Goal: Task Accomplishment & Management: Use online tool/utility

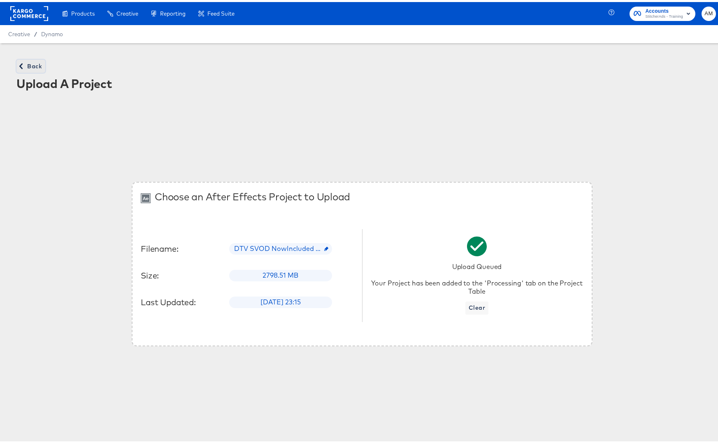
click at [28, 68] on span "Back" at bounding box center [31, 64] width 22 height 10
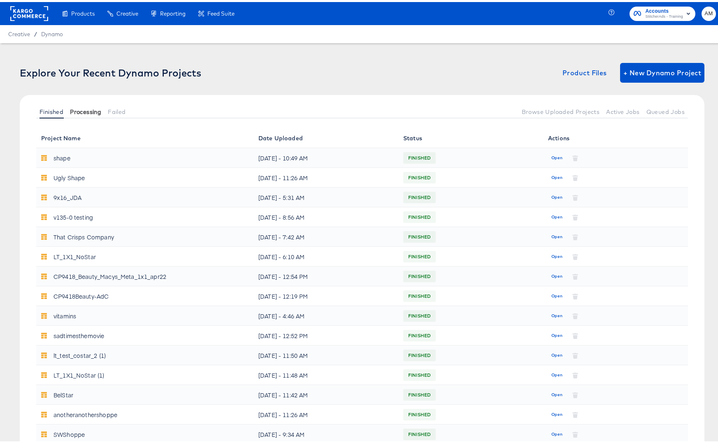
click at [86, 107] on span "Processing" at bounding box center [85, 110] width 31 height 7
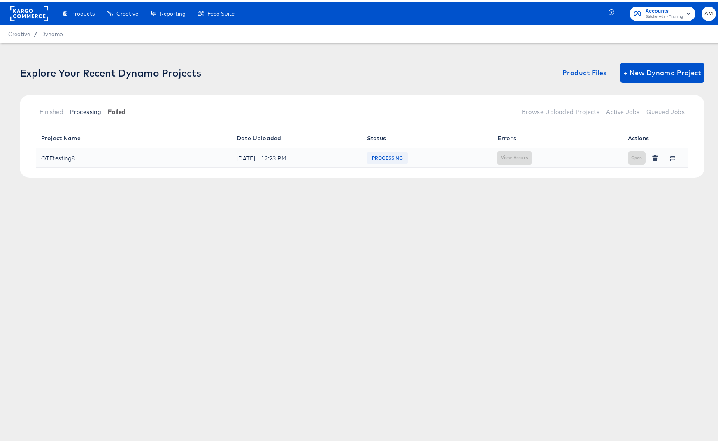
click at [123, 107] on span "Failed" at bounding box center [117, 110] width 18 height 7
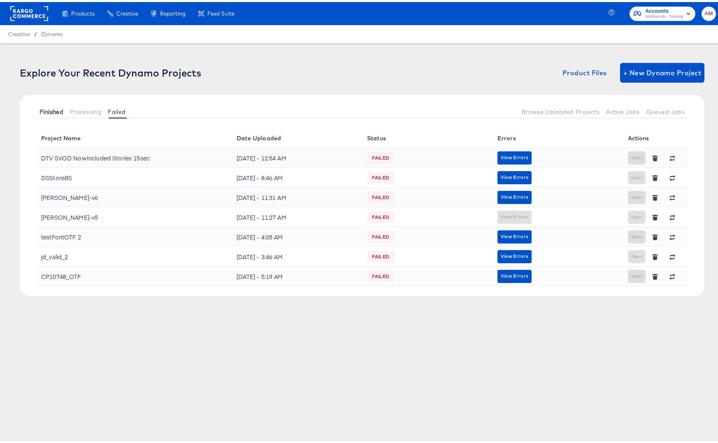
click at [53, 105] on button "Finished" at bounding box center [51, 110] width 30 height 14
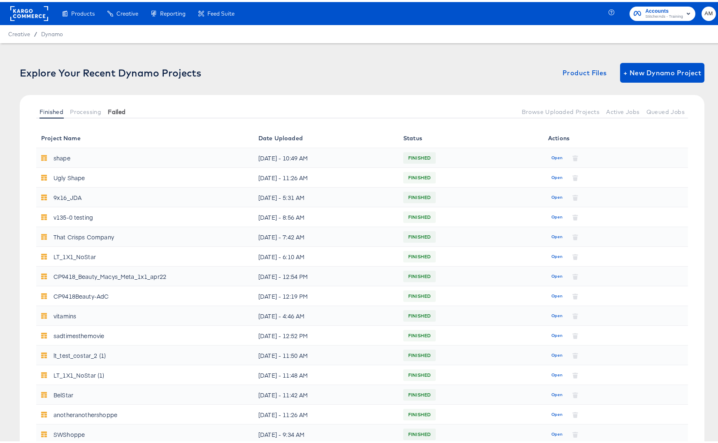
click at [120, 108] on span "Failed" at bounding box center [117, 110] width 18 height 7
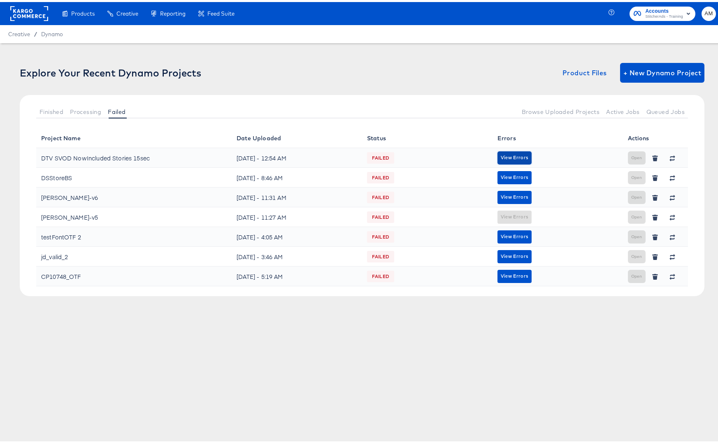
click at [520, 155] on span "View Errors" at bounding box center [515, 156] width 28 height 8
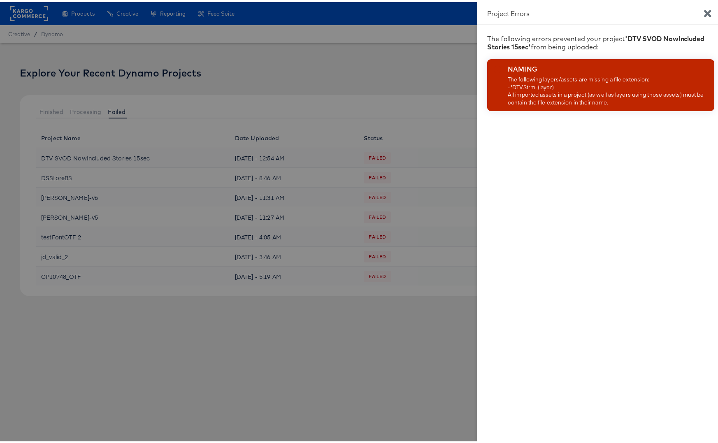
click at [704, 8] on icon "Close" at bounding box center [708, 12] width 10 height 10
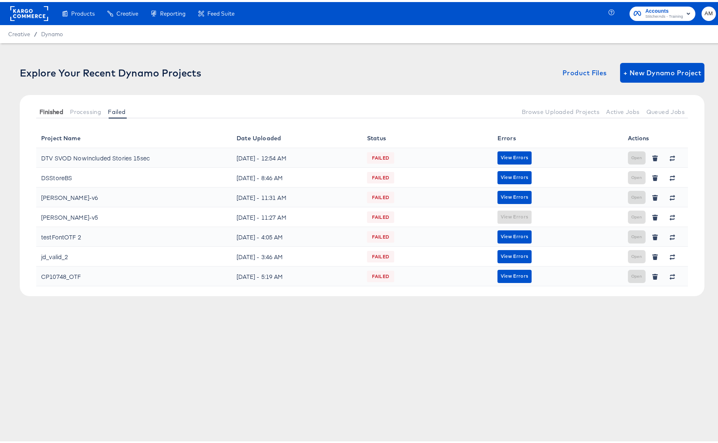
click at [50, 109] on span "Finished" at bounding box center [51, 110] width 24 height 7
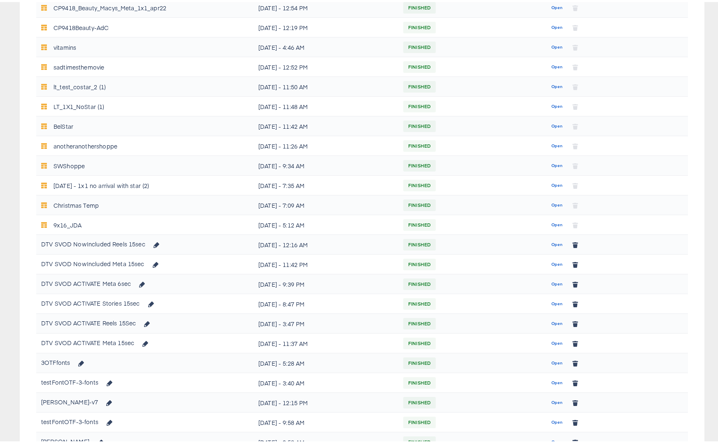
scroll to position [259, 0]
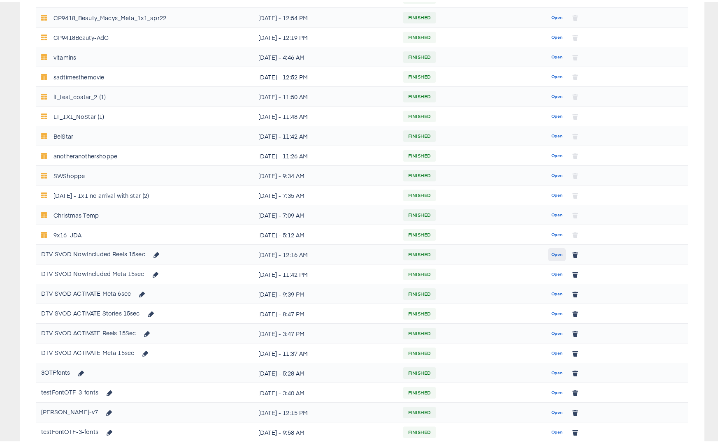
click at [551, 253] on span "Open" at bounding box center [556, 252] width 11 height 7
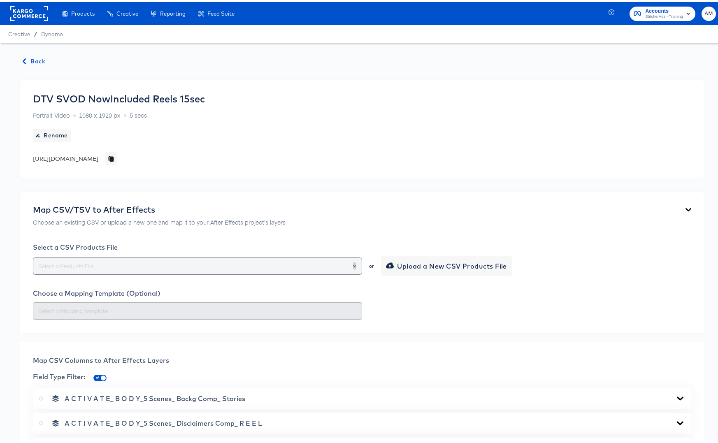
click at [353, 265] on icon "Open" at bounding box center [354, 263] width 3 height 3
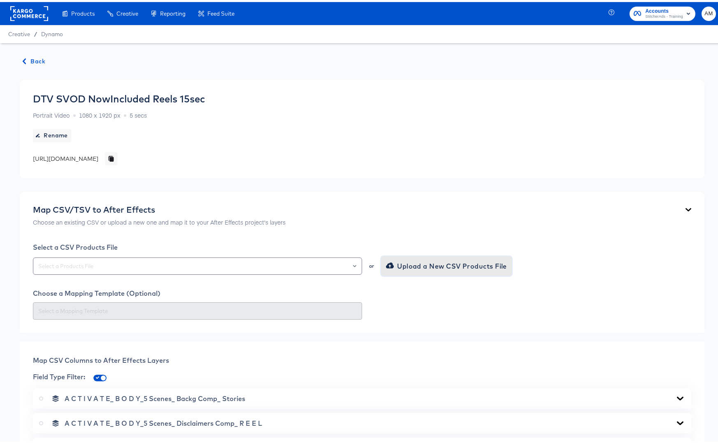
click at [404, 265] on span "Upload a New CSV Products File" at bounding box center [447, 264] width 119 height 12
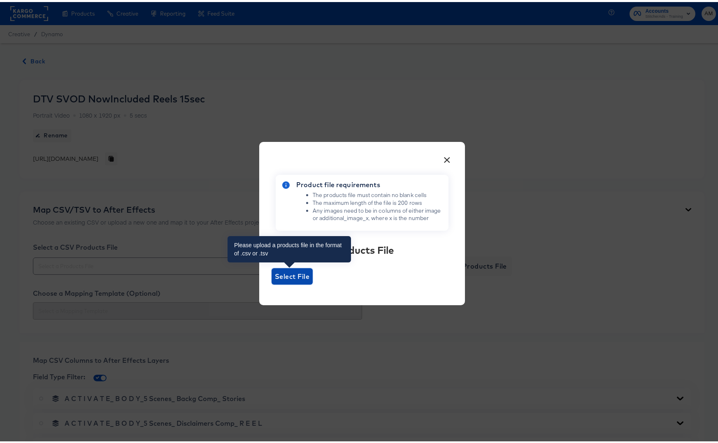
click at [281, 274] on span "Select File" at bounding box center [292, 275] width 35 height 12
click at [272, 283] on input "Select File" at bounding box center [272, 283] width 0 height 0
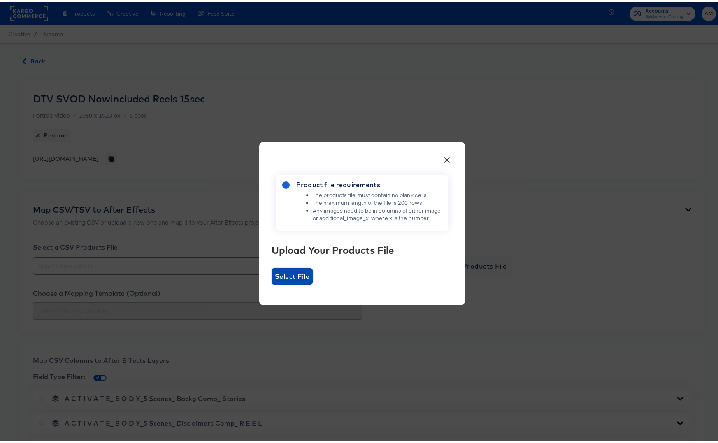
click at [293, 273] on span "Select File" at bounding box center [292, 275] width 35 height 12
click at [272, 283] on input "Select File" at bounding box center [272, 283] width 0 height 0
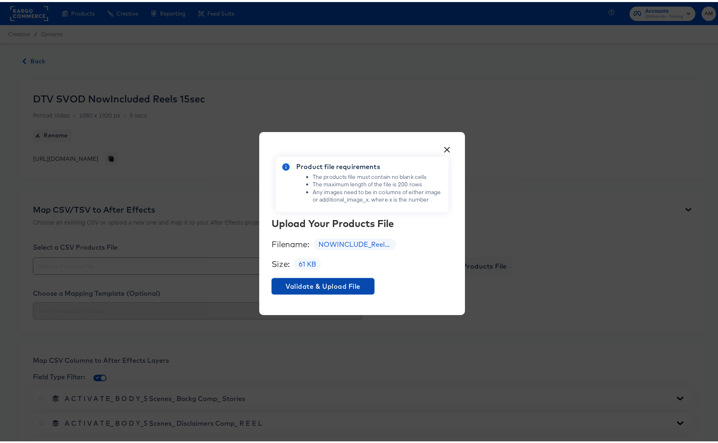
click at [329, 284] on span "Validate & Upload File" at bounding box center [323, 285] width 96 height 12
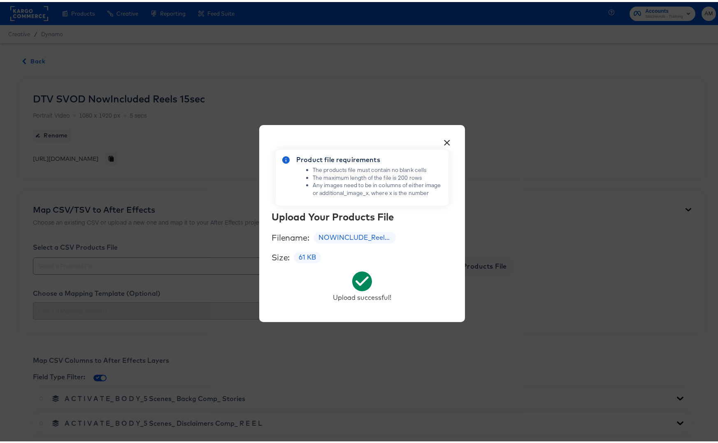
click at [445, 140] on button "×" at bounding box center [447, 138] width 15 height 15
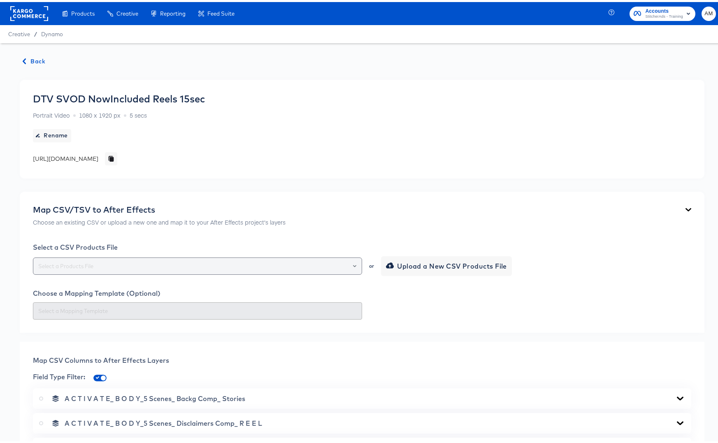
click at [154, 265] on input "text" at bounding box center [198, 264] width 322 height 9
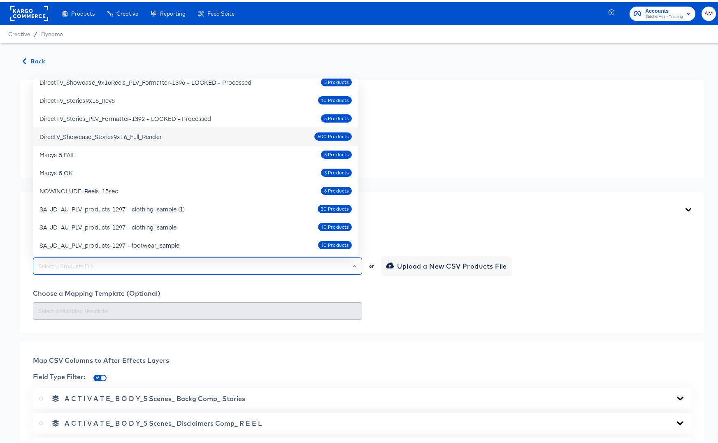
scroll to position [226, 0]
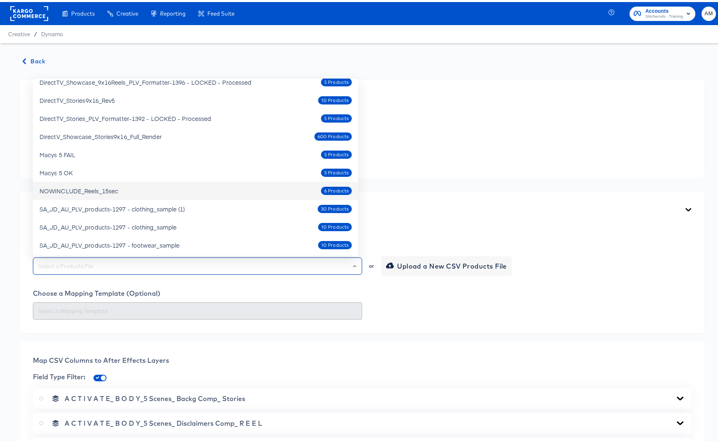
click at [107, 186] on div "NOWINCLUDE_Reels_15sec" at bounding box center [78, 189] width 79 height 8
type input "NOWINCLUDE_Reels_15sec"
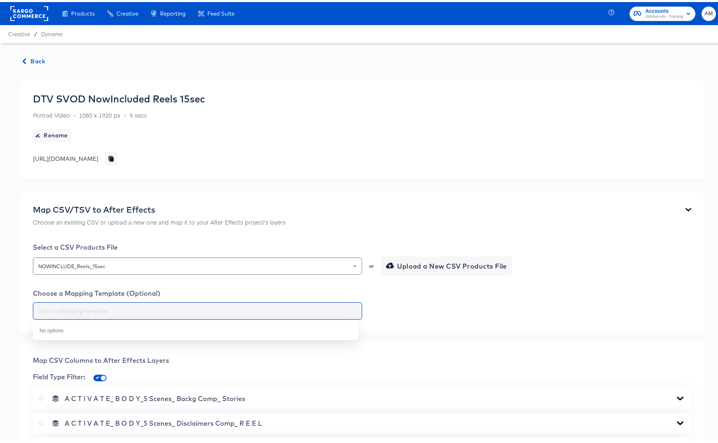
click at [119, 307] on input "text" at bounding box center [198, 308] width 322 height 9
click at [445, 317] on div at bounding box center [362, 308] width 658 height 17
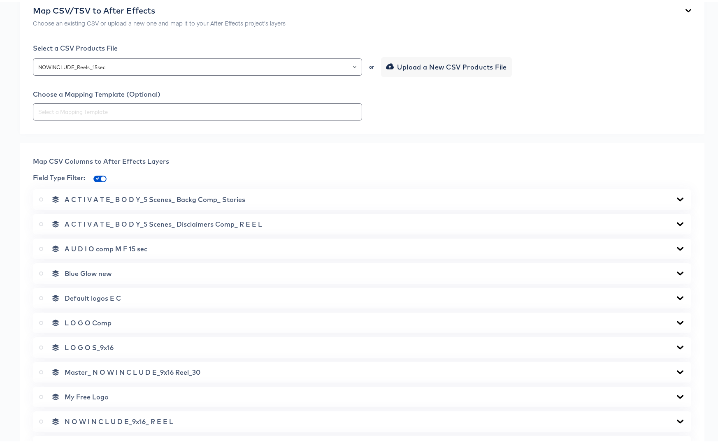
scroll to position [230, 0]
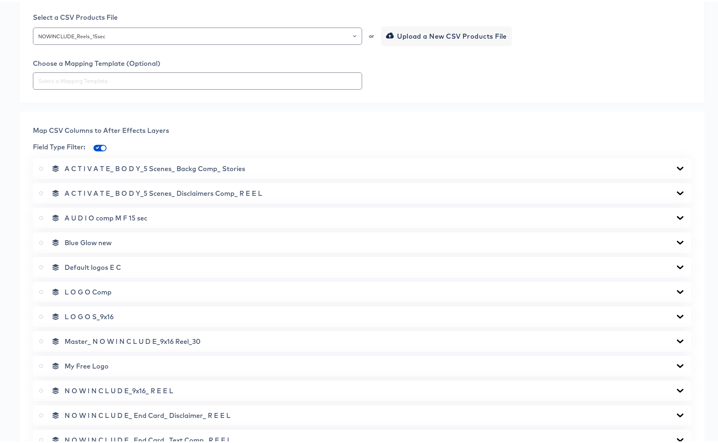
click at [677, 166] on icon at bounding box center [680, 167] width 7 height 4
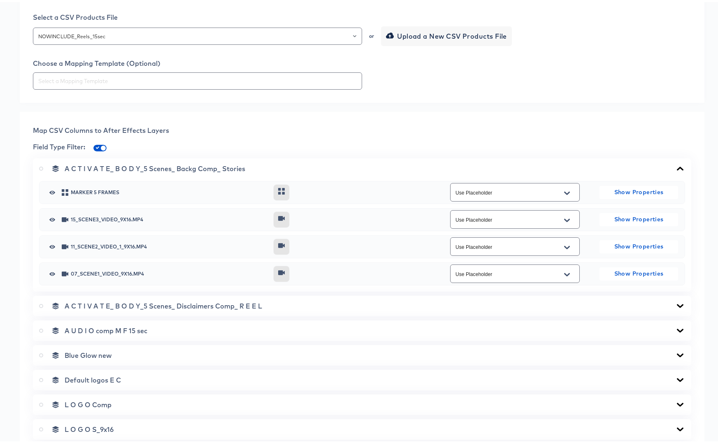
click at [564, 218] on icon "Open" at bounding box center [567, 218] width 6 height 7
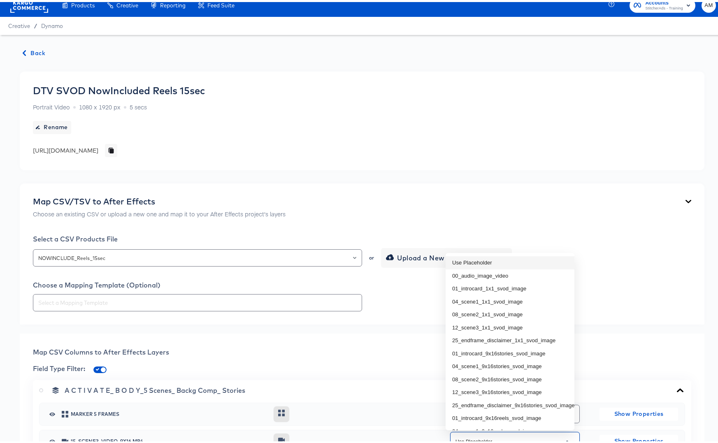
scroll to position [61, 0]
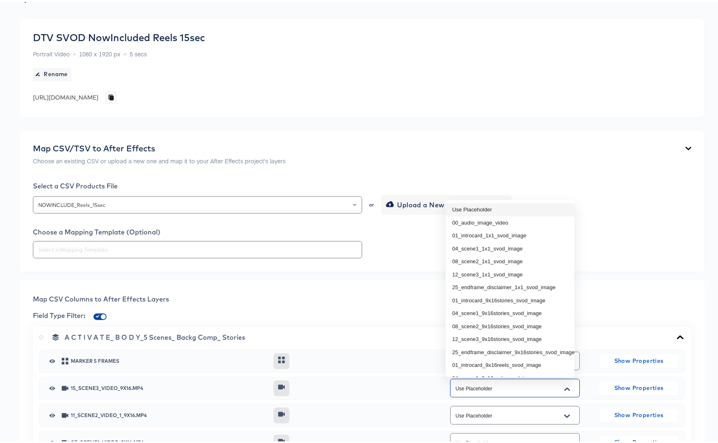
click at [97, 314] on input "checkbox" at bounding box center [103, 316] width 20 height 7
checkbox input "false"
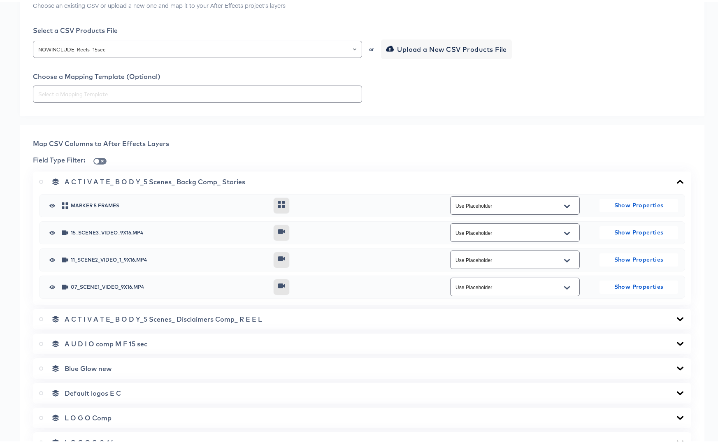
scroll to position [260, 0]
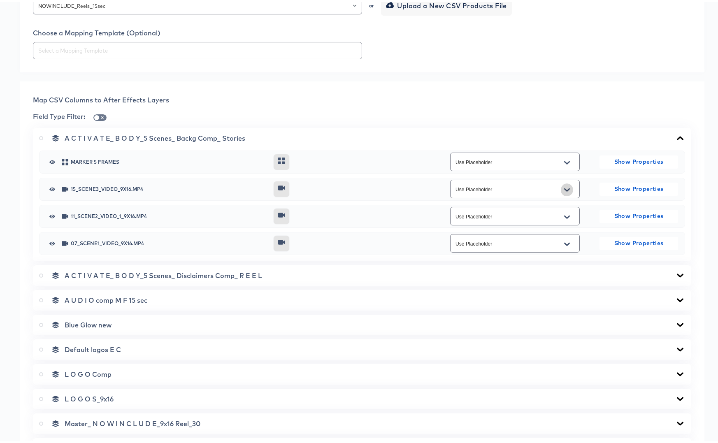
click at [567, 186] on button "Open" at bounding box center [567, 187] width 12 height 13
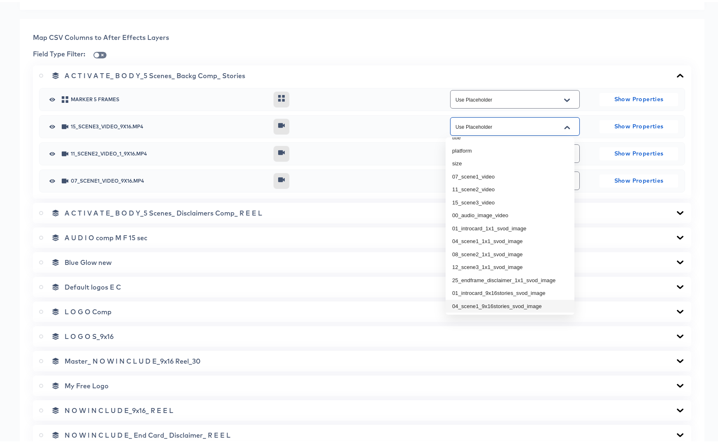
scroll to position [35, 0]
click at [488, 199] on li "15_scene3_video" at bounding box center [510, 200] width 129 height 13
type input "15_scene3_video"
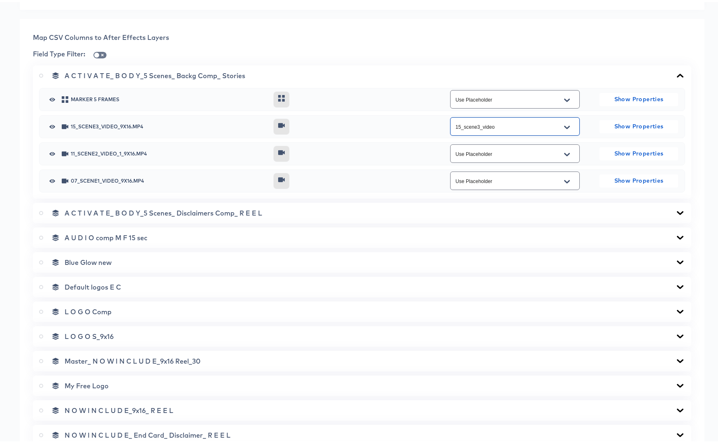
click at [480, 147] on input "Use Placeholder" at bounding box center [508, 151] width 109 height 9
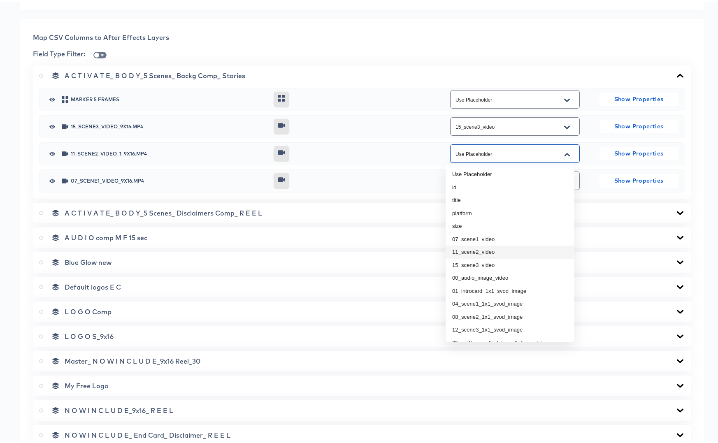
click at [467, 251] on li "11_scene2_video" at bounding box center [510, 250] width 129 height 13
type input "11_scene2_video"
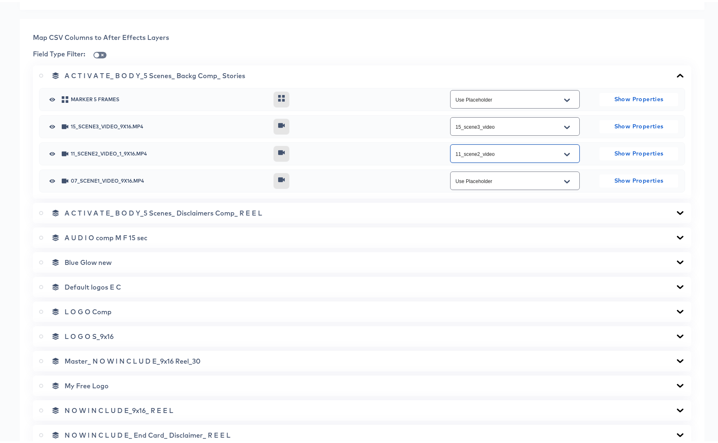
click at [478, 181] on input "Use Placeholder" at bounding box center [508, 178] width 109 height 9
click at [419, 157] on div at bounding box center [351, 152] width 157 height 16
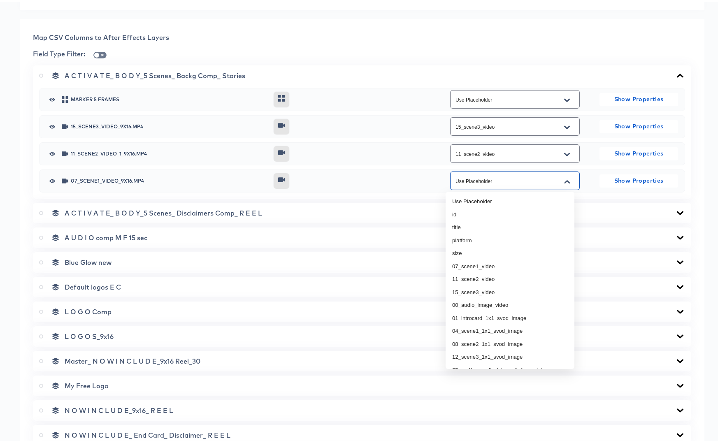
click at [518, 181] on input "Use Placeholder" at bounding box center [508, 178] width 109 height 9
click at [489, 262] on li "07_scene1_video" at bounding box center [510, 262] width 129 height 13
type input "07_scene1_video"
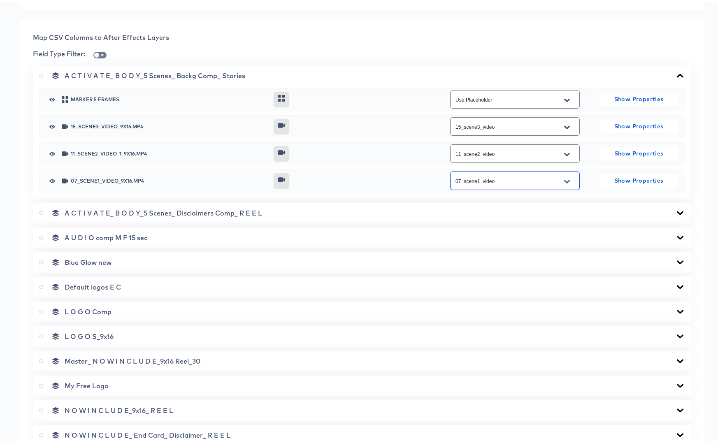
click at [491, 210] on div "A C T I V A T E_ B O D Y_5 Scenes_ Disclaimers Comp_ R E E L" at bounding box center [362, 211] width 646 height 8
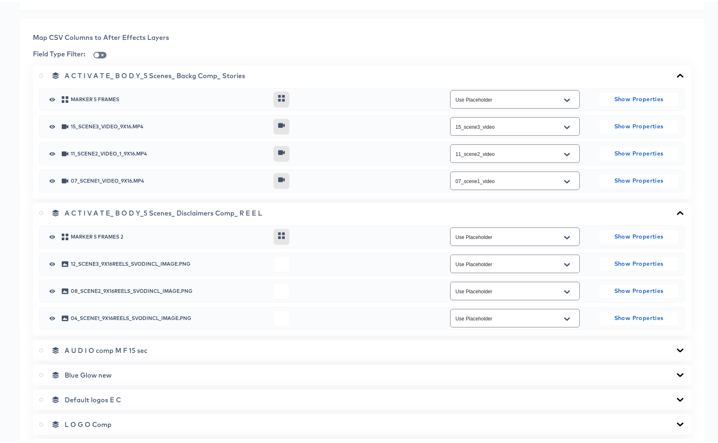
click at [483, 262] on input "Use Placeholder" at bounding box center [508, 262] width 109 height 9
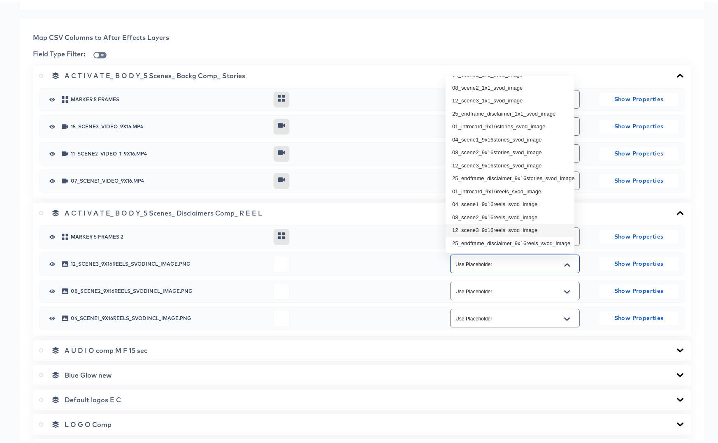
scroll to position [146, 0]
click at [501, 222] on li "12_scene3_9x16reels_svod_image" at bounding box center [510, 228] width 129 height 13
type input "12_scene3_9x16reels_svod_image"
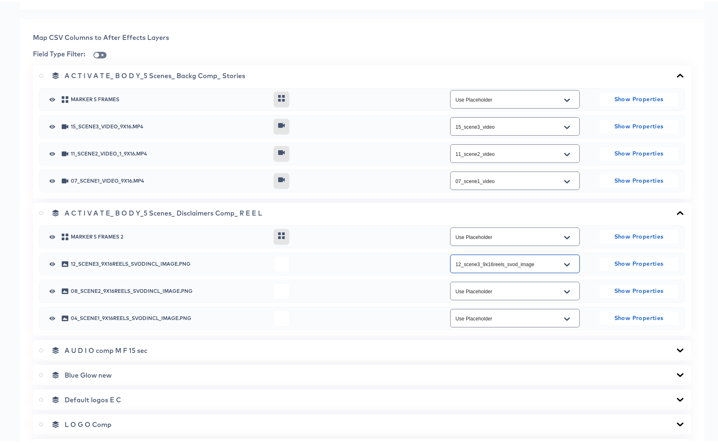
click at [489, 290] on input "Use Placeholder" at bounding box center [508, 289] width 109 height 9
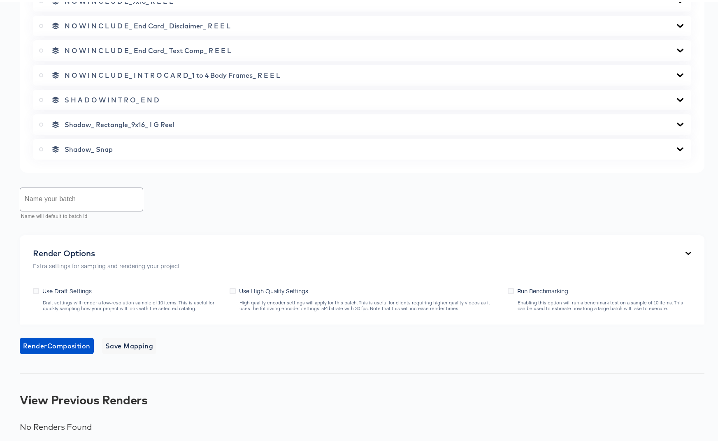
scroll to position [574, 0]
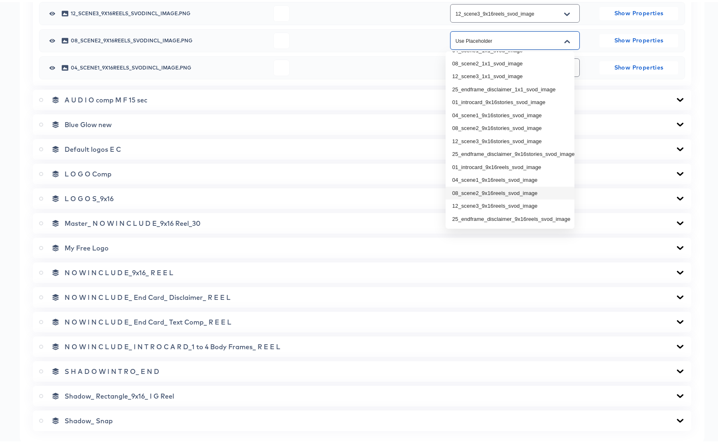
click at [474, 189] on li "08_scene2_9x16reels_svod_image" at bounding box center [510, 191] width 129 height 13
type input "08_scene2_9x16reels_svod_image"
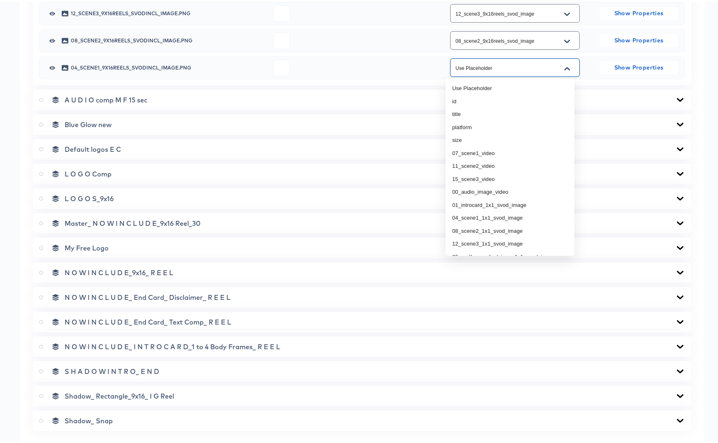
click at [481, 67] on input "Use Placeholder" at bounding box center [508, 65] width 109 height 9
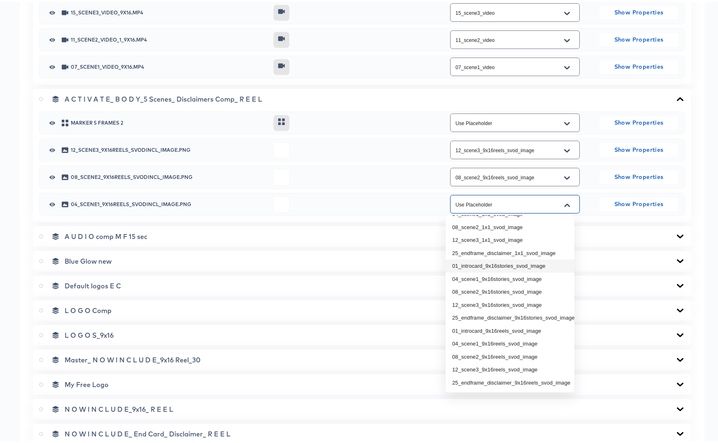
scroll to position [602, 0]
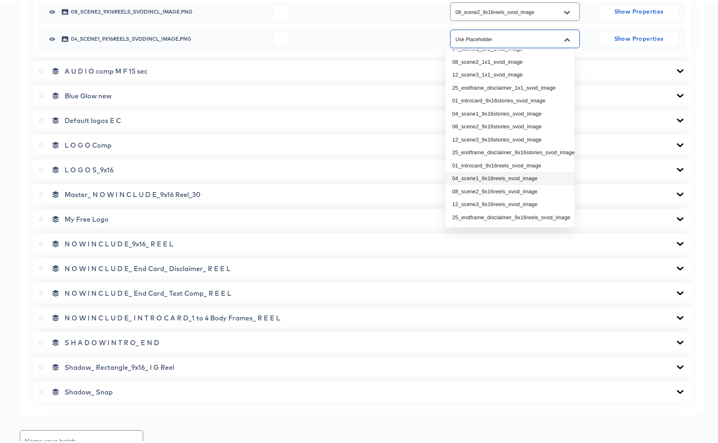
click at [481, 174] on li "04_scene1_9x16reels_svod_image" at bounding box center [510, 176] width 129 height 13
type input "04_scene1_9x16reels_svod_image"
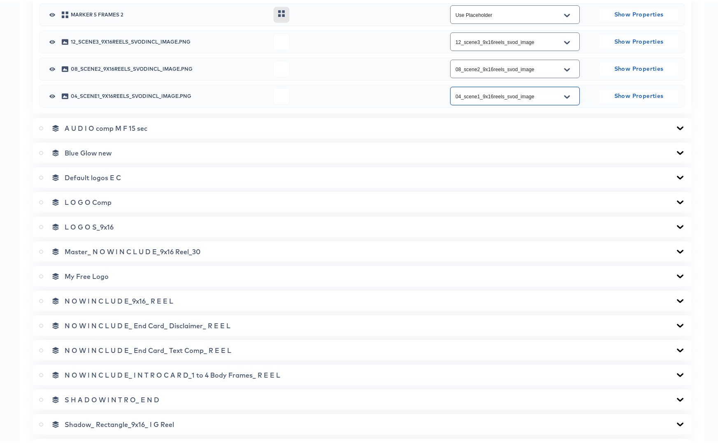
scroll to position [464, 0]
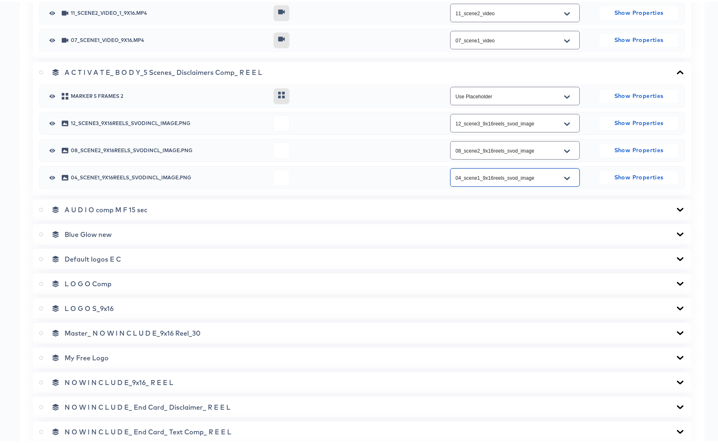
click at [677, 207] on icon at bounding box center [680, 208] width 7 height 4
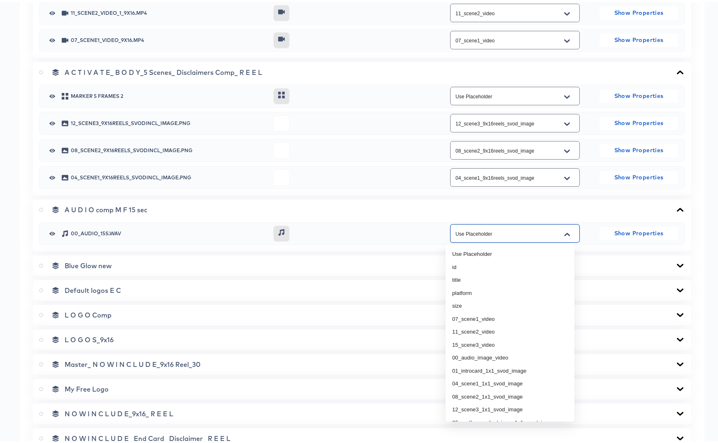
click at [485, 233] on input "Use Placeholder" at bounding box center [508, 231] width 109 height 9
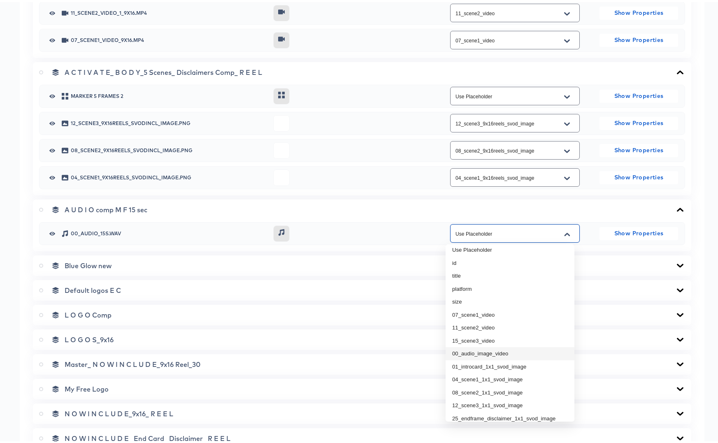
click at [492, 349] on li "00_audio_image_video" at bounding box center [510, 351] width 129 height 13
type input "00_audio_image_video"
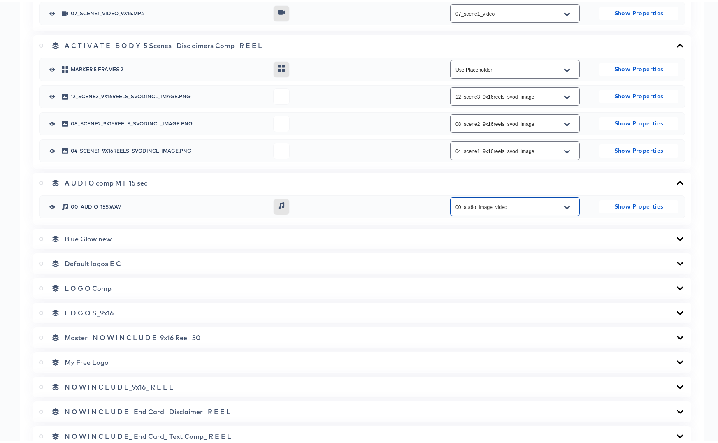
scroll to position [491, 0]
click at [675, 238] on icon at bounding box center [680, 236] width 10 height 7
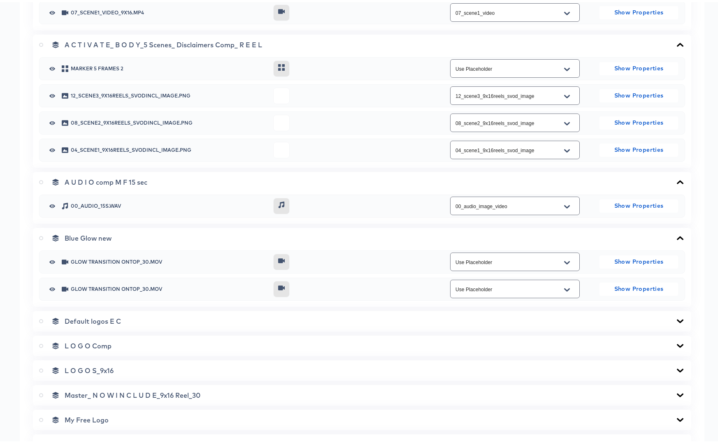
click at [675, 238] on icon at bounding box center [680, 236] width 10 height 7
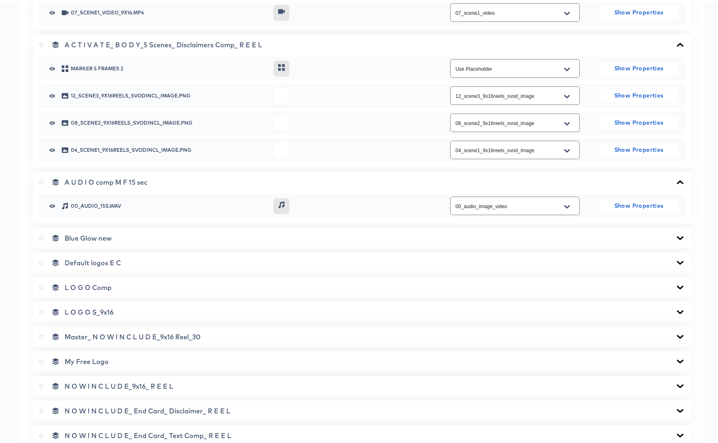
click at [677, 262] on icon at bounding box center [680, 261] width 7 height 4
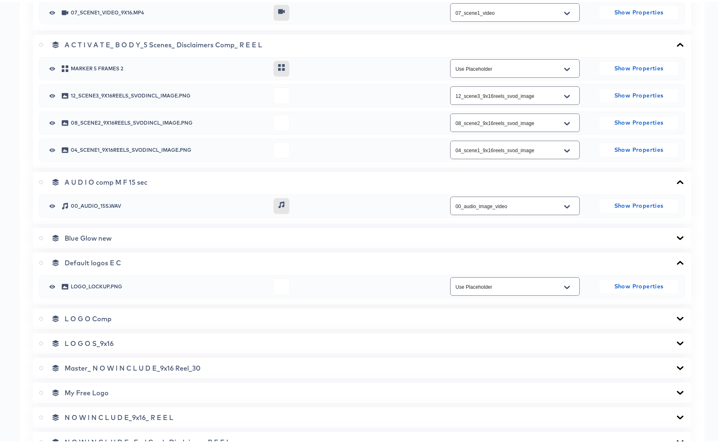
click at [675, 261] on icon at bounding box center [680, 261] width 10 height 7
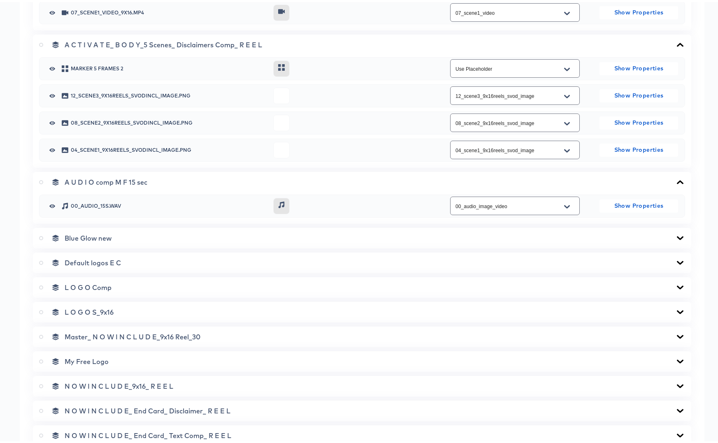
click at [677, 285] on icon at bounding box center [680, 285] width 7 height 4
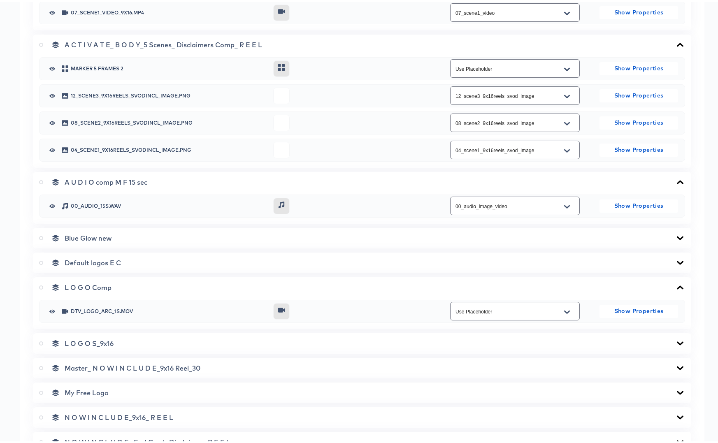
drag, startPoint x: 675, startPoint y: 285, endPoint x: 674, endPoint y: 291, distance: 5.8
click at [677, 285] on icon at bounding box center [680, 285] width 7 height 4
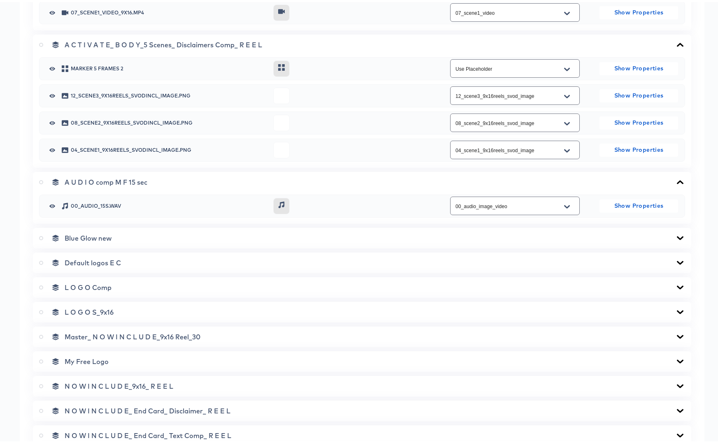
click at [675, 309] on icon at bounding box center [680, 310] width 10 height 7
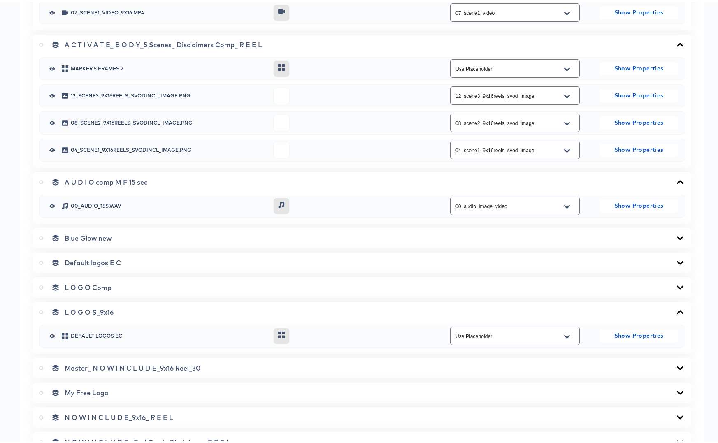
click at [677, 309] on icon at bounding box center [680, 310] width 7 height 4
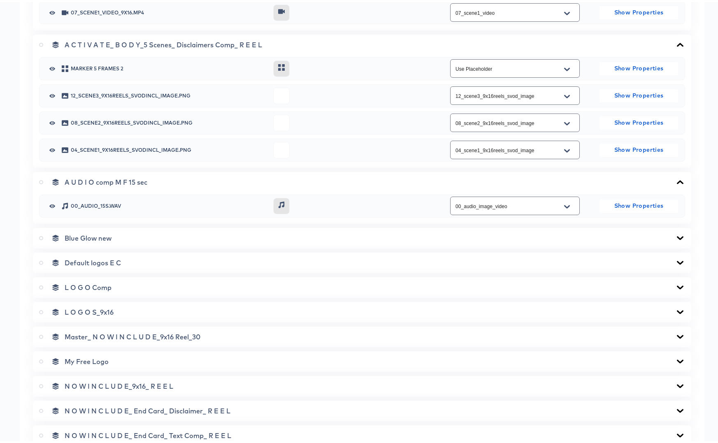
click at [676, 334] on icon at bounding box center [680, 335] width 10 height 7
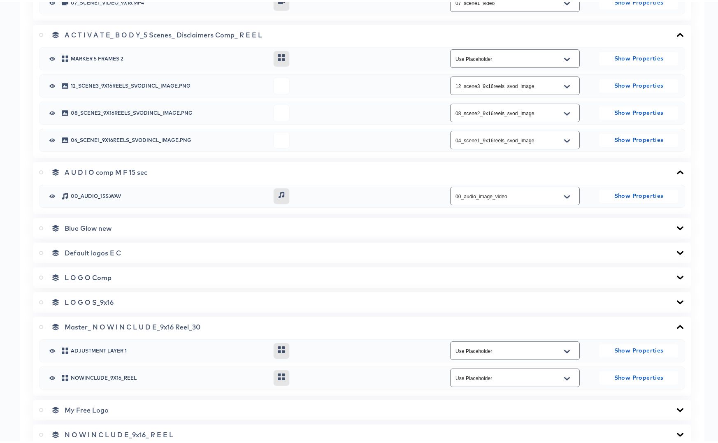
scroll to position [610, 0]
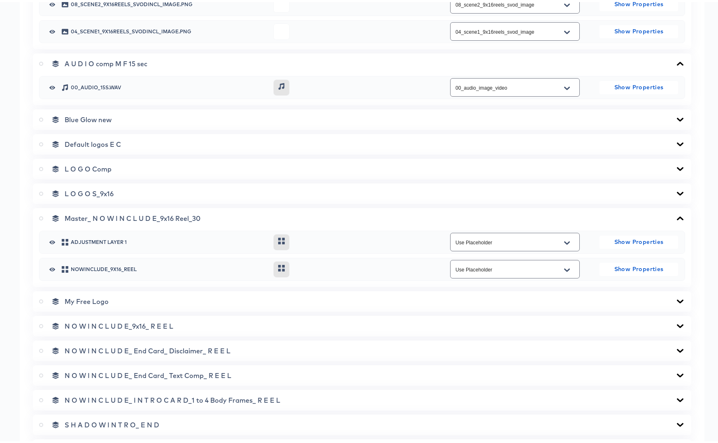
click at [675, 217] on icon at bounding box center [680, 216] width 10 height 7
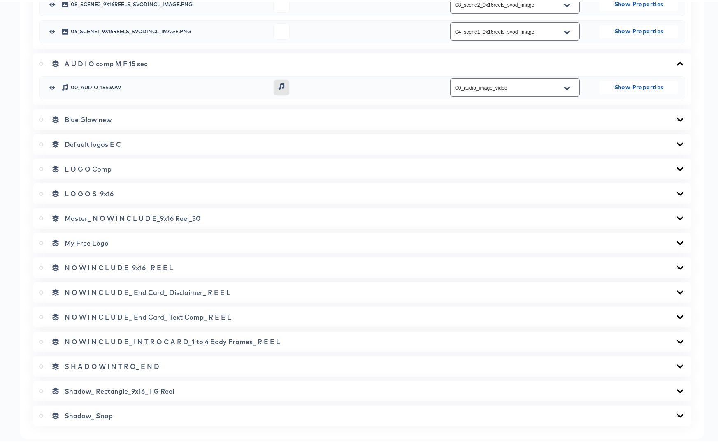
click at [41, 216] on icon at bounding box center [41, 216] width 4 height 4
click at [0, 0] on input "radio" at bounding box center [0, 0] width 0 height 0
click at [675, 267] on icon at bounding box center [680, 265] width 10 height 7
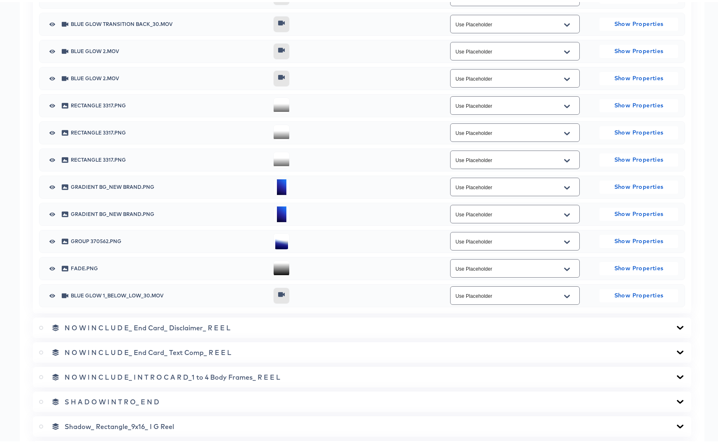
scroll to position [1162, 0]
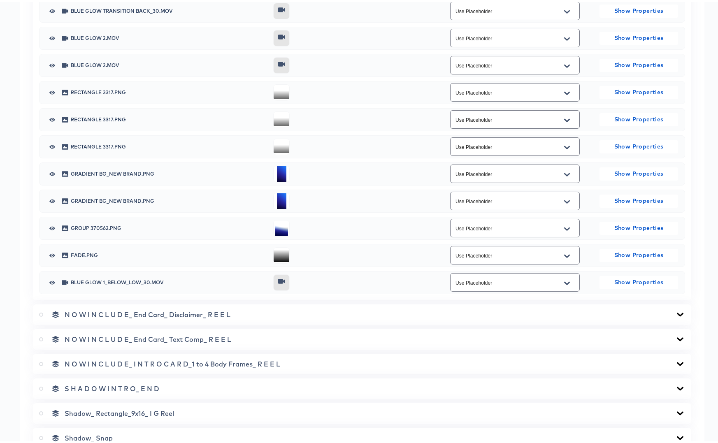
click at [675, 313] on icon at bounding box center [680, 312] width 10 height 7
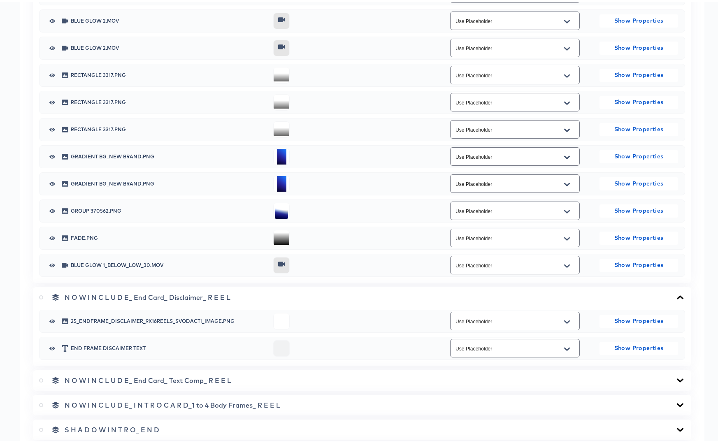
scroll to position [1202, 0]
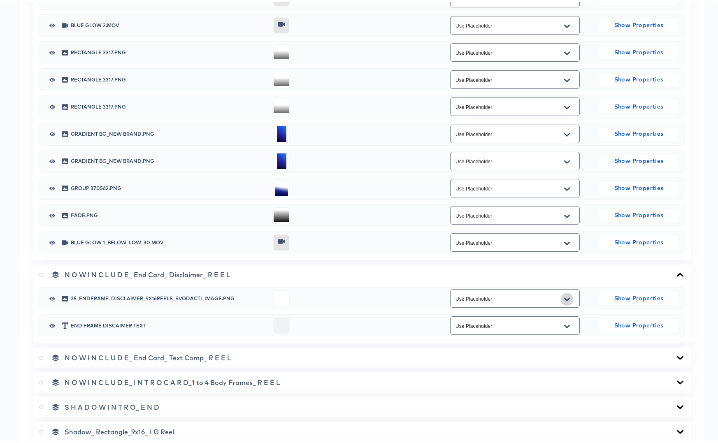
click at [562, 301] on button "Open" at bounding box center [567, 297] width 12 height 13
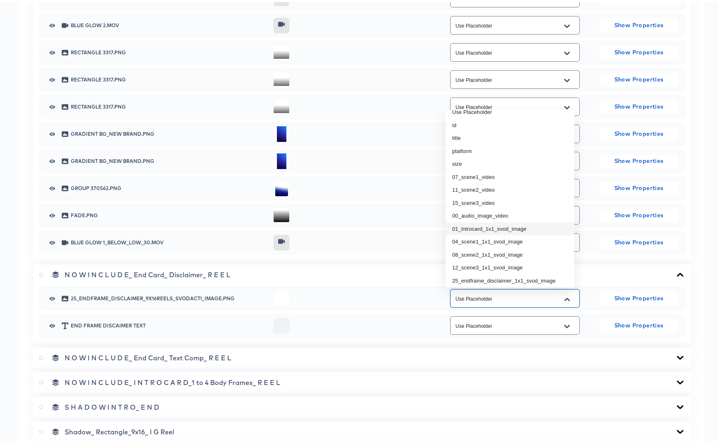
scroll to position [146, 0]
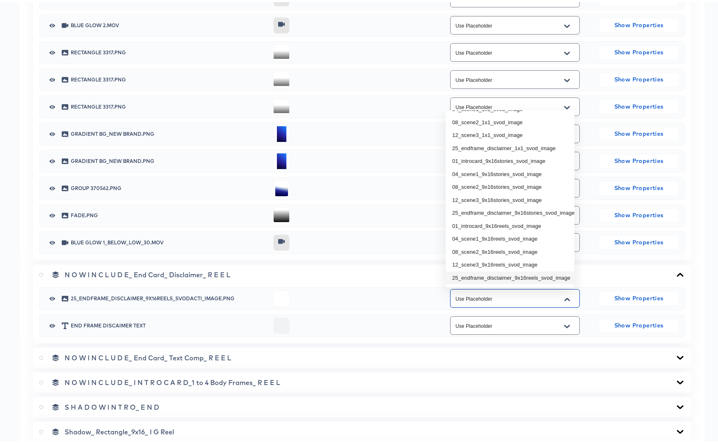
click at [519, 270] on li "25_endframe_disclaimer_9x16reels_svod_image" at bounding box center [510, 275] width 129 height 13
type input "25_endframe_disclaimer_9x16reels_svod_image"
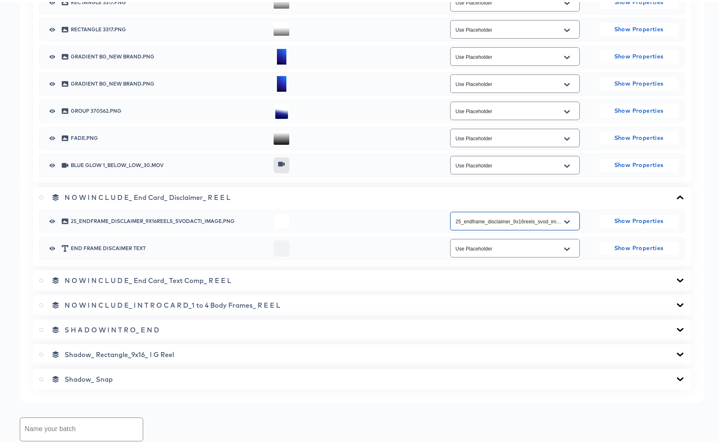
scroll to position [1279, 0]
click at [677, 279] on icon at bounding box center [680, 278] width 7 height 4
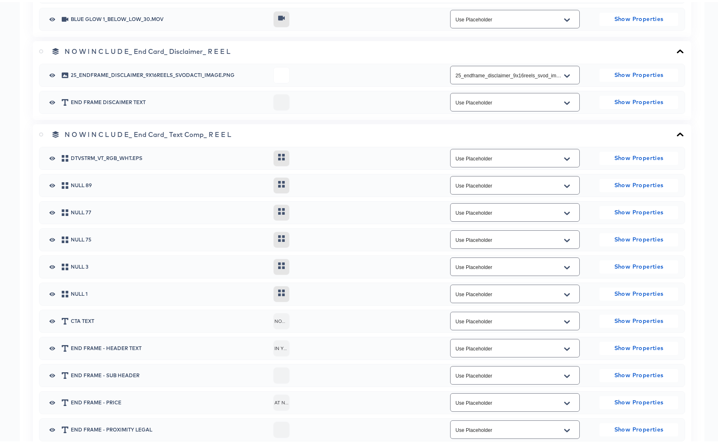
scroll to position [1555, 0]
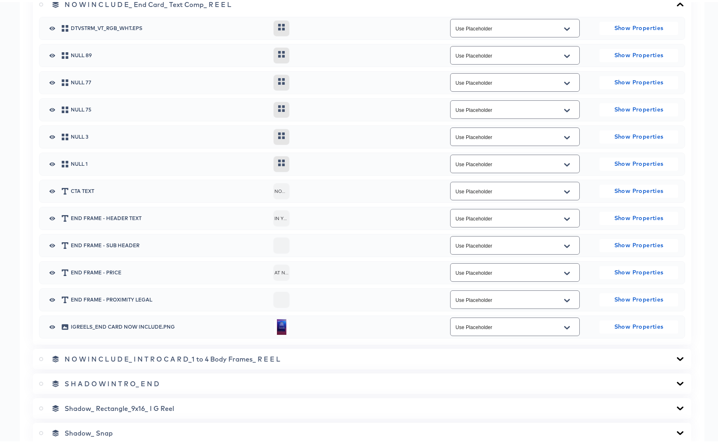
click at [675, 355] on icon at bounding box center [680, 357] width 10 height 7
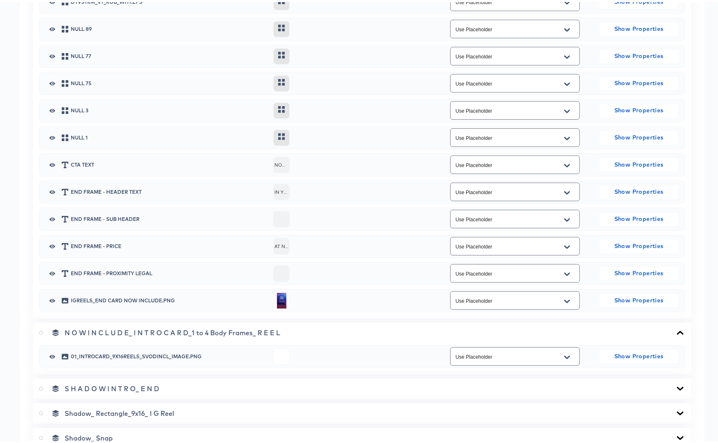
scroll to position [1586, 0]
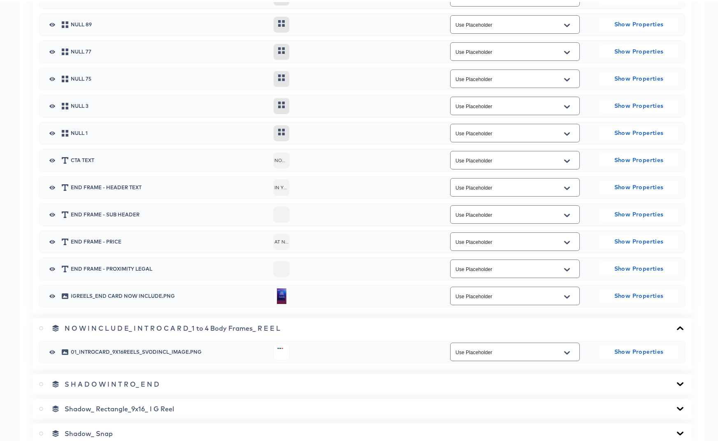
click at [508, 353] on input "Use Placeholder" at bounding box center [508, 350] width 109 height 9
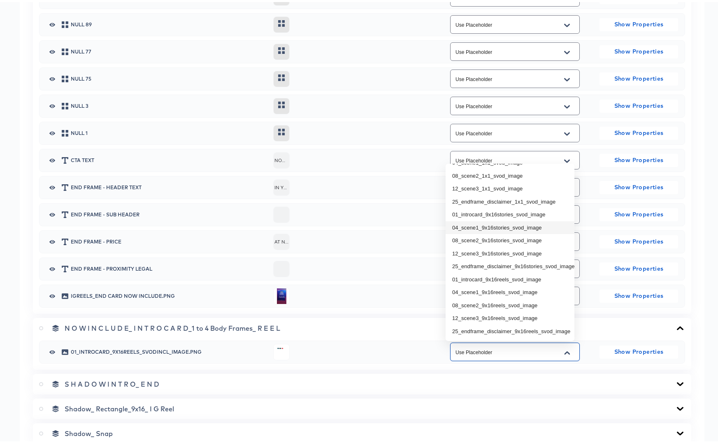
scroll to position [145, 0]
click at [518, 271] on li "01_introcard_9x16reels_svod_image" at bounding box center [510, 277] width 129 height 13
type input "01_introcard_9x16reels_svod_image"
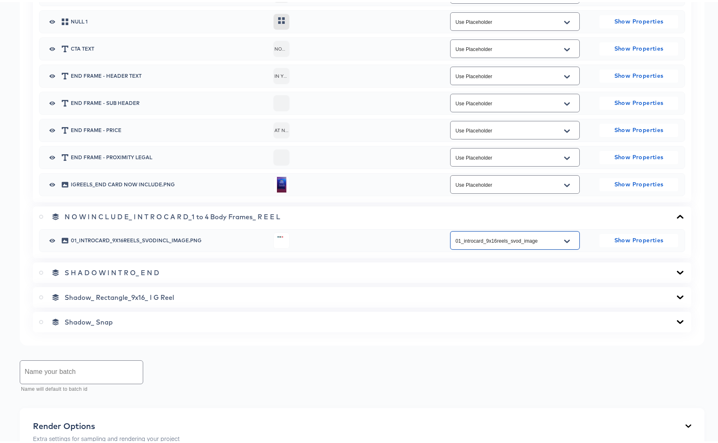
scroll to position [1698, 0]
click at [675, 296] on icon at bounding box center [680, 295] width 10 height 7
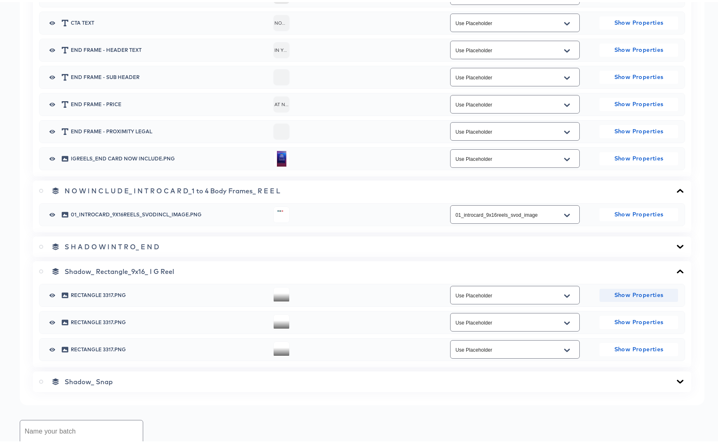
scroll to position [1768, 0]
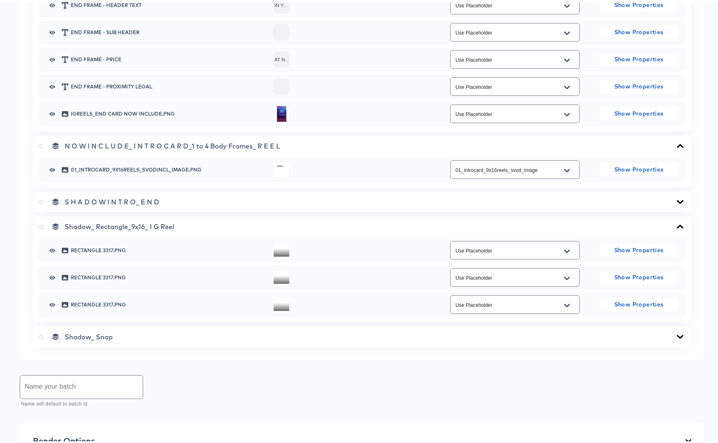
click at [675, 334] on icon at bounding box center [680, 335] width 10 height 7
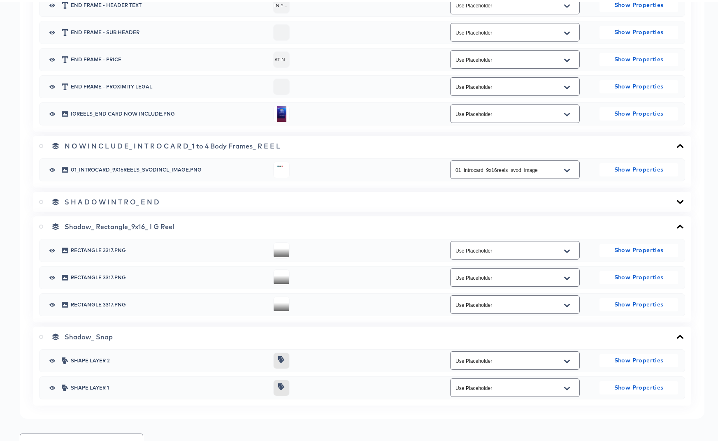
click at [675, 198] on icon at bounding box center [680, 200] width 10 height 7
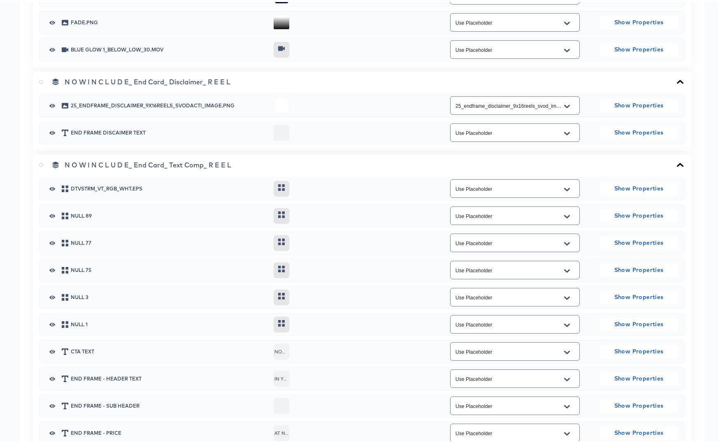
scroll to position [2046, 0]
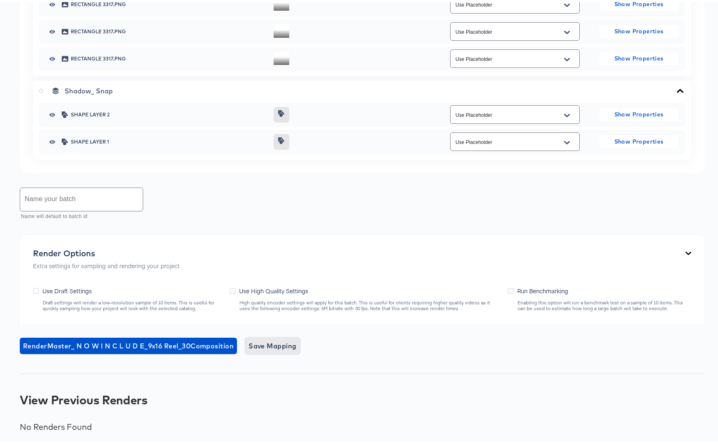
click at [269, 342] on span "Save Mapping" at bounding box center [273, 344] width 48 height 12
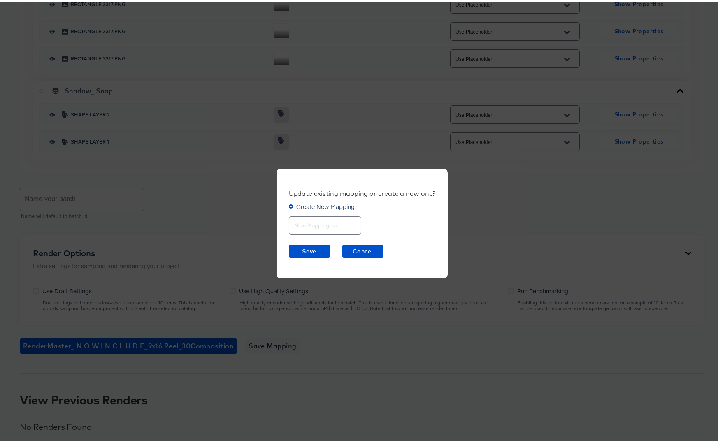
click at [305, 219] on input "text" at bounding box center [325, 220] width 72 height 18
drag, startPoint x: 331, startPoint y: 225, endPoint x: 369, endPoint y: 225, distance: 38.3
click at [369, 225] on div "Update existing mapping or create a new one? Create New Mapping NowIncluded Ree…" at bounding box center [362, 222] width 172 height 110
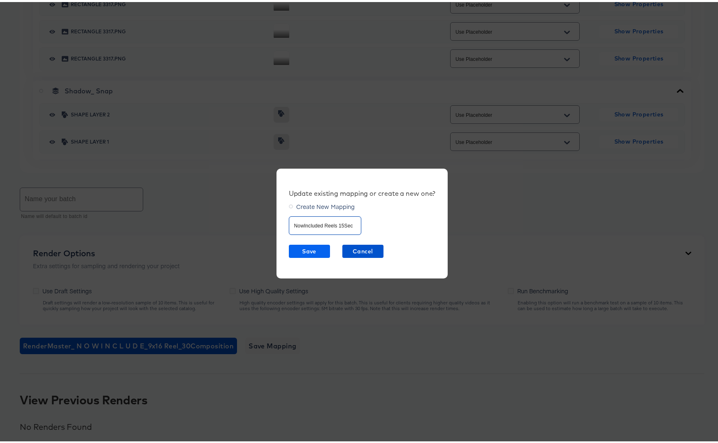
type input "NowIncluded Reels 15Sec"
click at [304, 250] on span "Save" at bounding box center [309, 249] width 35 height 10
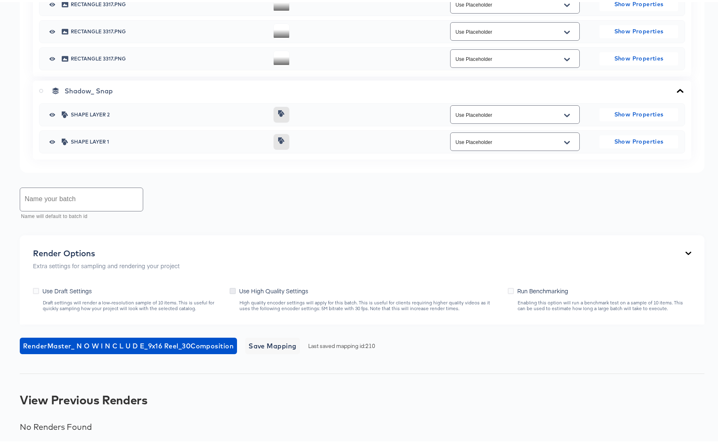
click at [232, 290] on icon at bounding box center [233, 289] width 6 height 6
click at [0, 0] on input "Use High Quality Settings" at bounding box center [0, 0] width 0 height 0
click at [42, 200] on input "text" at bounding box center [81, 197] width 123 height 23
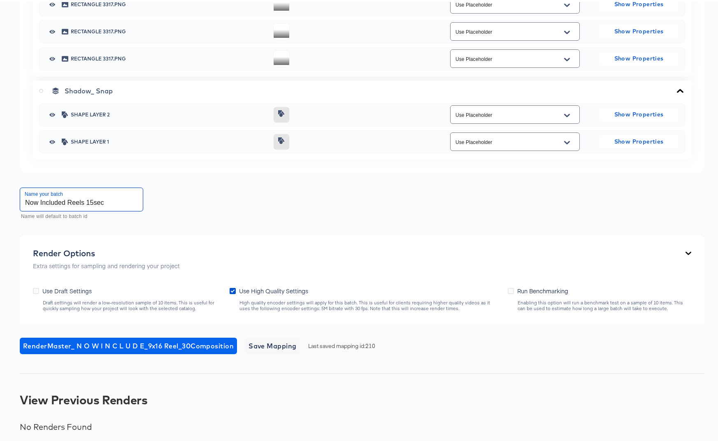
type input "Now Included Reels 15sec"
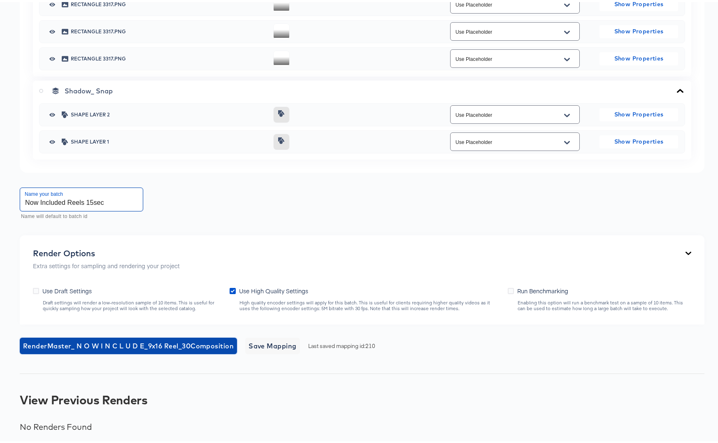
click at [64, 342] on span "Render Master_ N O W I N C L U D E_9x16 Reel_30 Composition" at bounding box center [128, 344] width 211 height 12
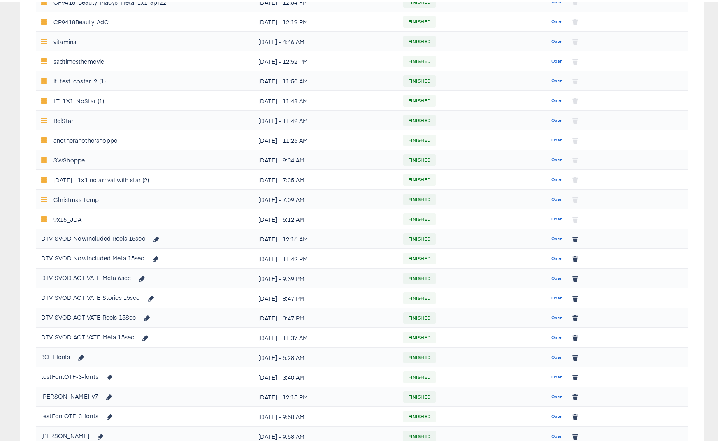
scroll to position [273, 0]
click at [551, 258] on span "Open" at bounding box center [556, 257] width 11 height 7
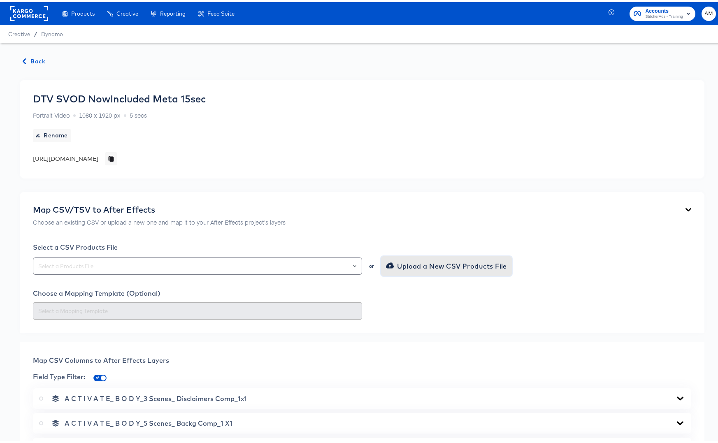
click at [403, 263] on span "Upload a New CSV Products File" at bounding box center [447, 264] width 119 height 12
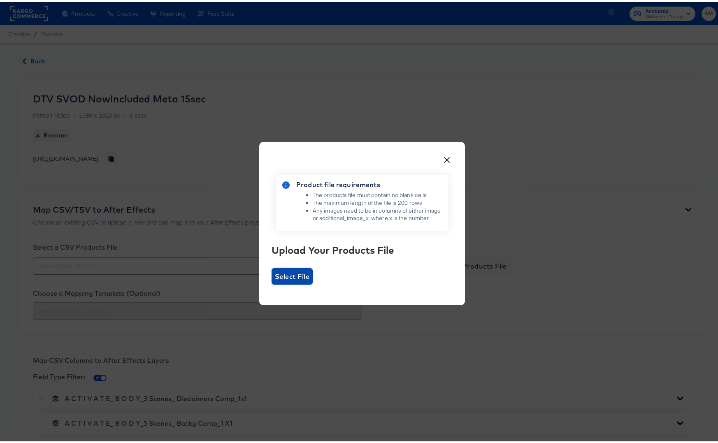
click at [275, 272] on span "Select File" at bounding box center [292, 275] width 35 height 12
click at [272, 283] on input "Select File" at bounding box center [272, 283] width 0 height 0
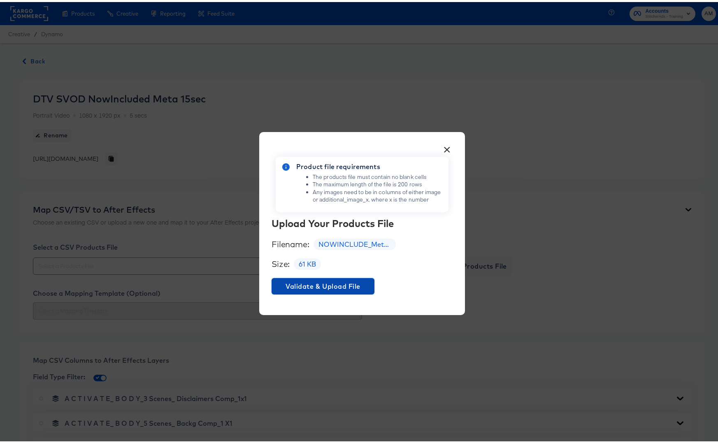
click at [327, 284] on span "Validate & Upload File" at bounding box center [323, 285] width 96 height 12
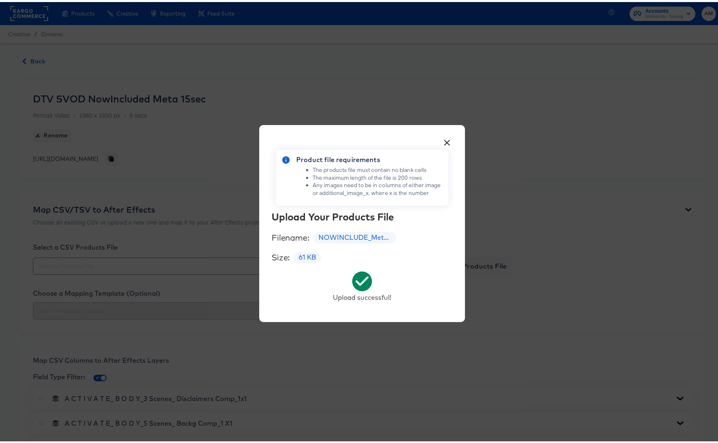
drag, startPoint x: 443, startPoint y: 136, endPoint x: 419, endPoint y: 148, distance: 26.5
click at [443, 137] on button "×" at bounding box center [447, 138] width 15 height 15
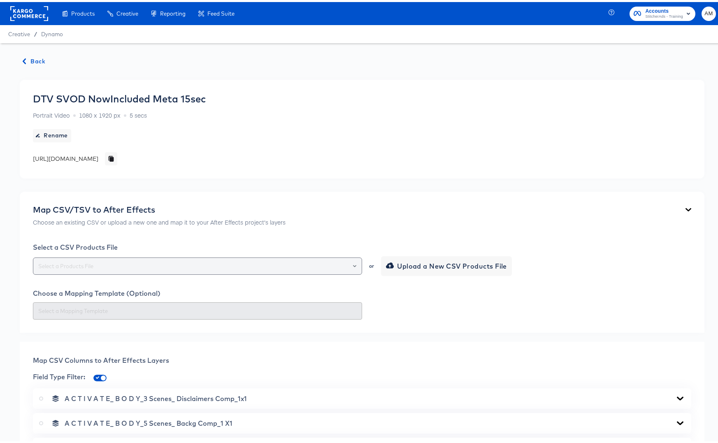
click at [183, 268] on input "text" at bounding box center [198, 264] width 322 height 9
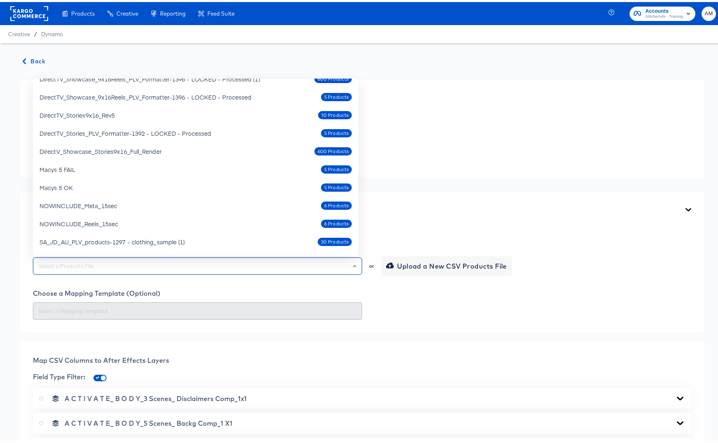
scroll to position [246, 0]
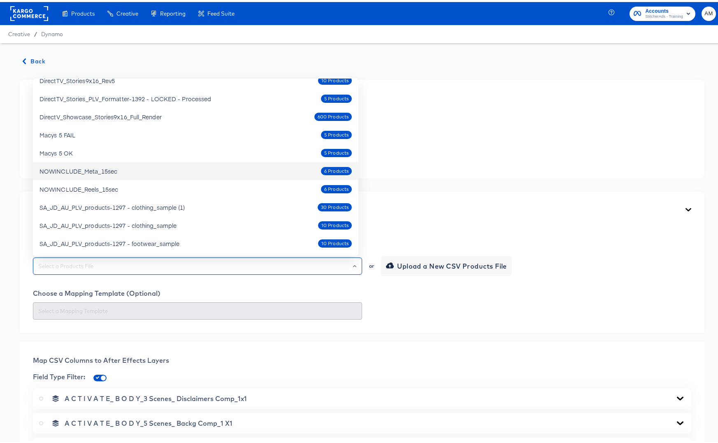
click at [101, 170] on div "NOWINCLUDE_Meta_15sec" at bounding box center [78, 169] width 78 height 8
type input "NOWINCLUDE_Meta_15sec"
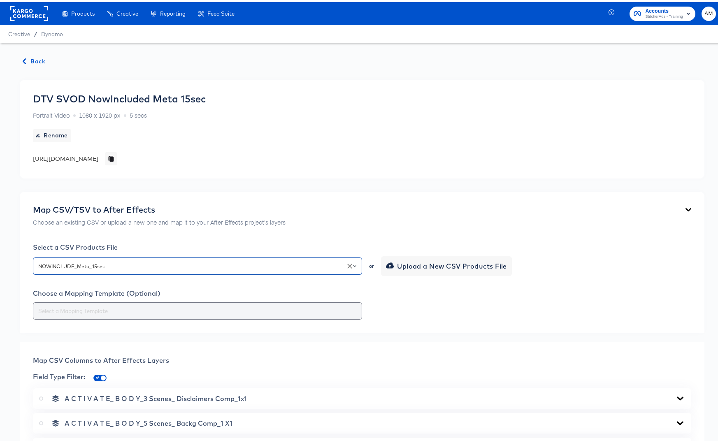
click at [157, 313] on input "text" at bounding box center [198, 308] width 322 height 9
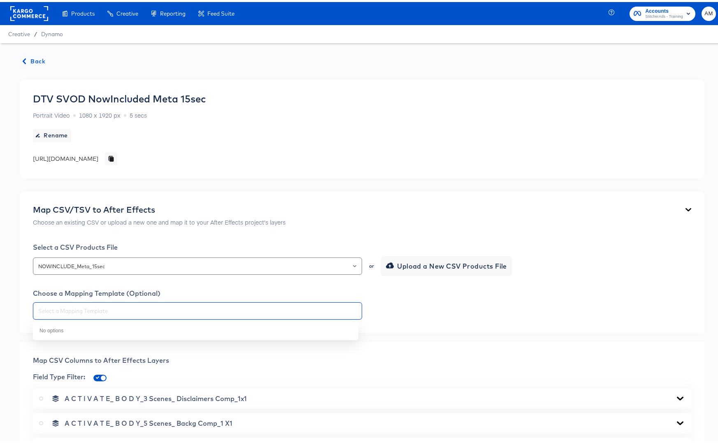
click at [470, 319] on div "Map CSV/TSV to After Effects Choose an existing CSV or upload a new one and map…" at bounding box center [362, 260] width 685 height 141
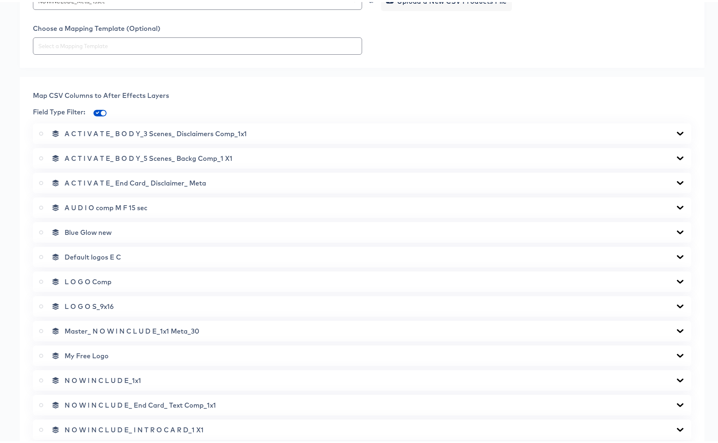
scroll to position [270, 0]
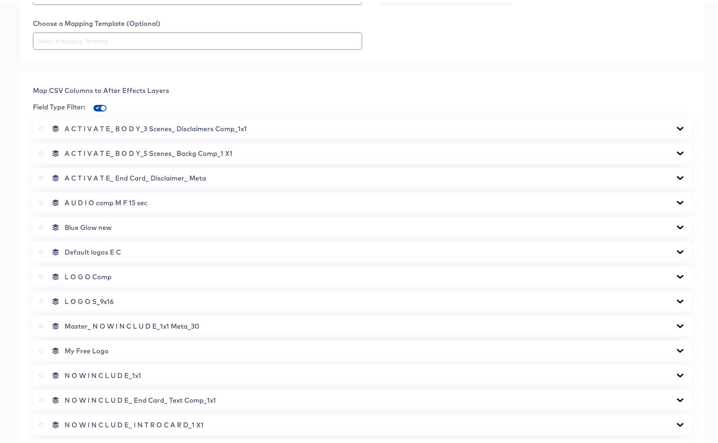
click at [97, 105] on input "checkbox" at bounding box center [103, 108] width 20 height 7
checkbox input "false"
click at [677, 126] on icon at bounding box center [680, 127] width 7 height 4
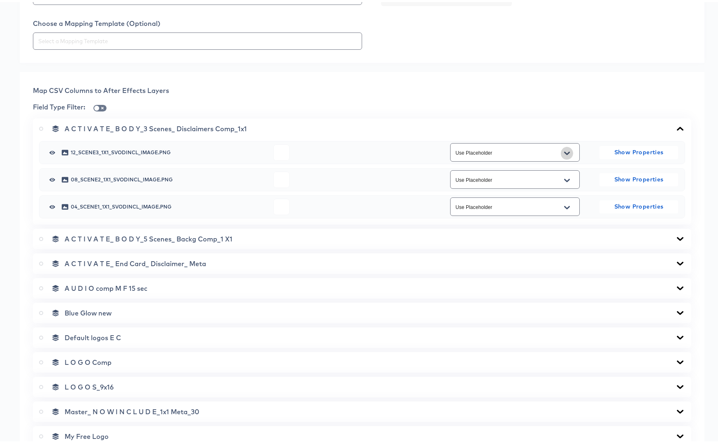
click at [565, 150] on button "Open" at bounding box center [567, 151] width 12 height 13
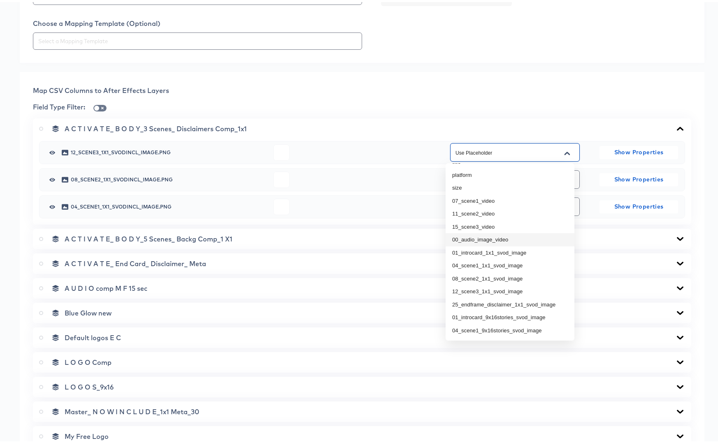
scroll to position [37, 0]
click at [514, 291] on li "12_scene3_1x1_svod_image" at bounding box center [510, 289] width 129 height 13
type input "12_scene3_1x1_svod_image"
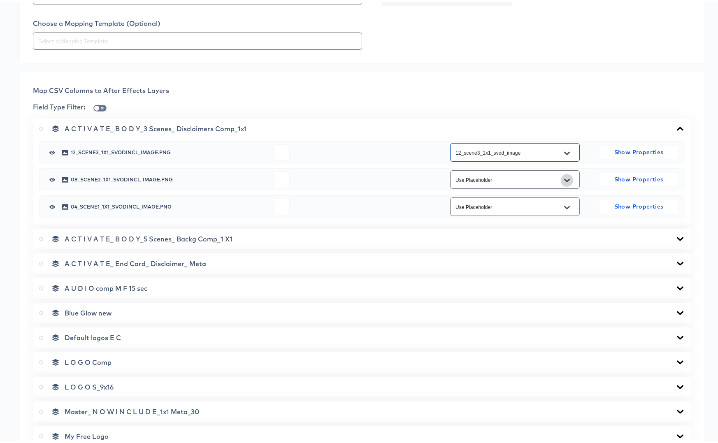
click at [564, 177] on icon "Open" at bounding box center [567, 178] width 6 height 3
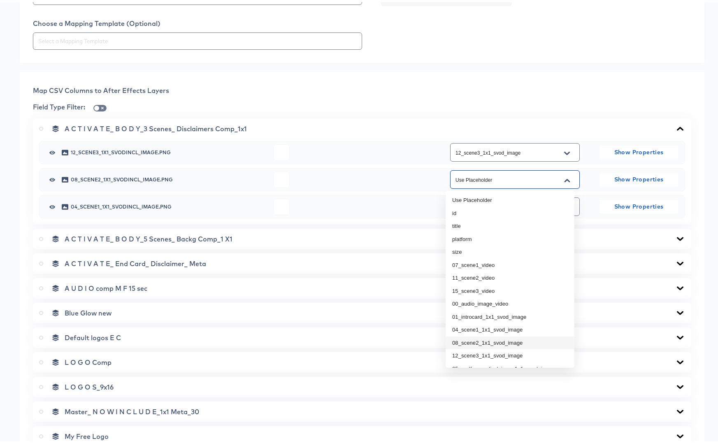
click at [483, 342] on li "08_scene2_1x1_svod_image" at bounding box center [510, 340] width 129 height 13
type input "08_scene2_1x1_svod_image"
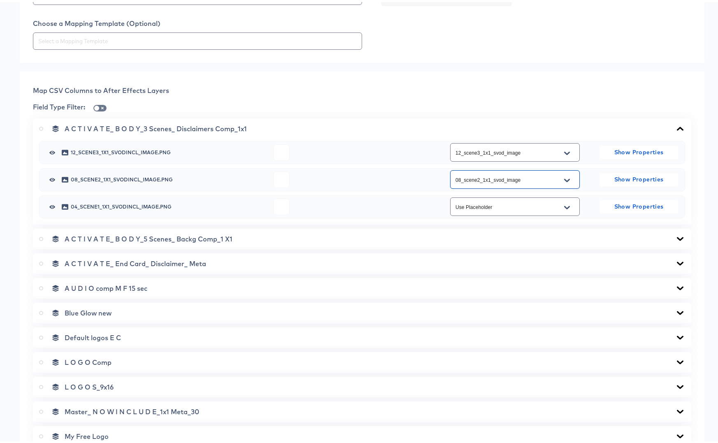
click at [564, 204] on icon "Open" at bounding box center [567, 205] width 6 height 3
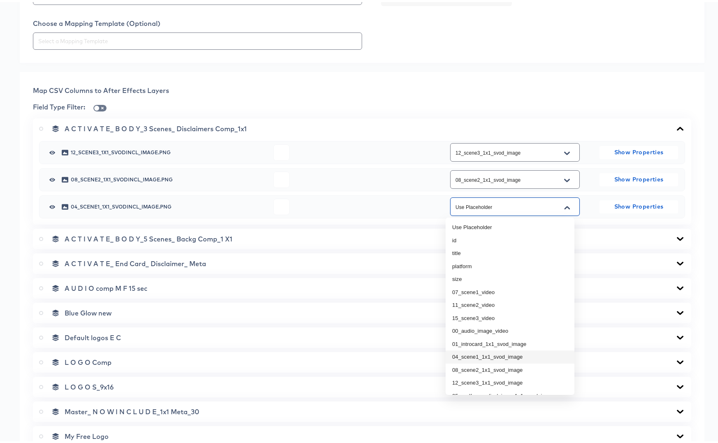
click at [494, 358] on li "04_scene1_1x1_svod_image" at bounding box center [510, 354] width 129 height 13
type input "04_scene1_1x1_svod_image"
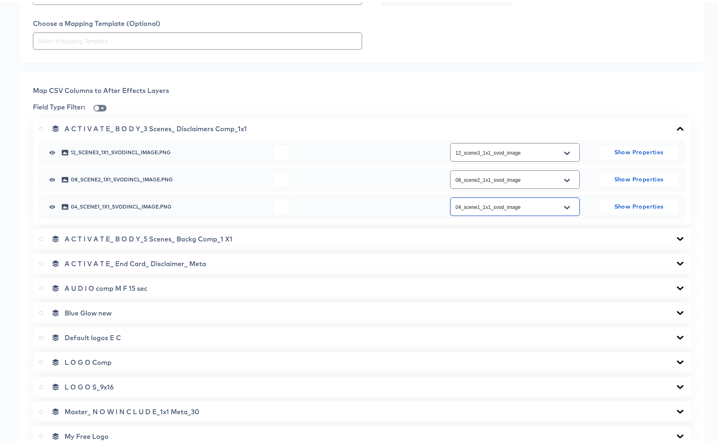
click at [508, 236] on div "A C T I V A T E_ B O D Y_5 Scenes_ Backg Comp_1 X1" at bounding box center [362, 237] width 646 height 8
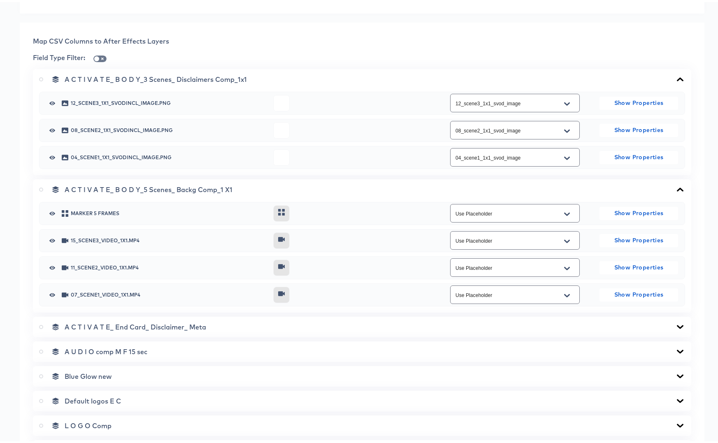
scroll to position [322, 0]
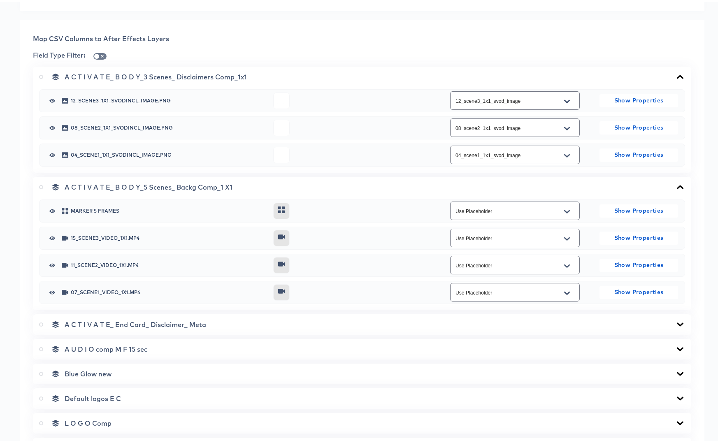
click at [489, 237] on input "Use Placeholder" at bounding box center [508, 236] width 109 height 9
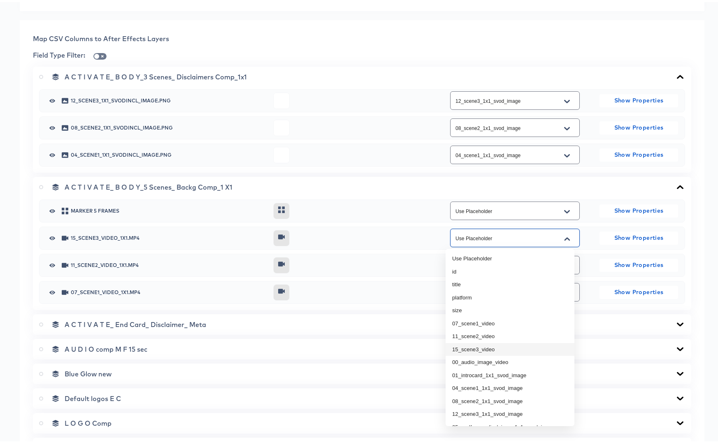
drag, startPoint x: 490, startPoint y: 351, endPoint x: 491, endPoint y: 336, distance: 14.8
click at [490, 351] on li "15_scene3_video" at bounding box center [510, 347] width 129 height 13
type input "15_scene3_video"
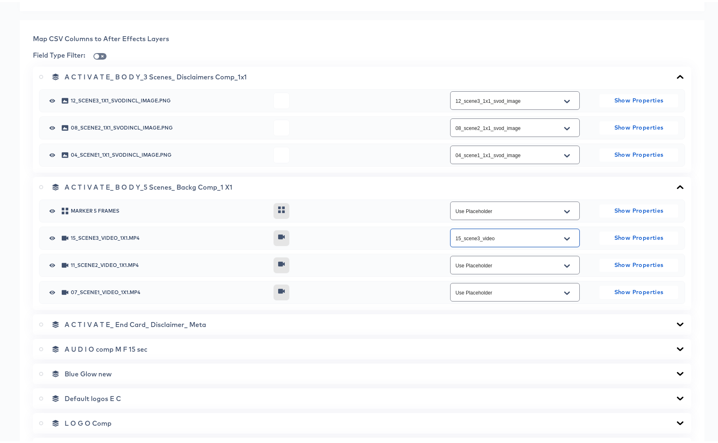
click at [474, 268] on div "Use Placeholder" at bounding box center [515, 263] width 130 height 19
click at [506, 259] on input "Use Placeholder" at bounding box center [508, 263] width 109 height 9
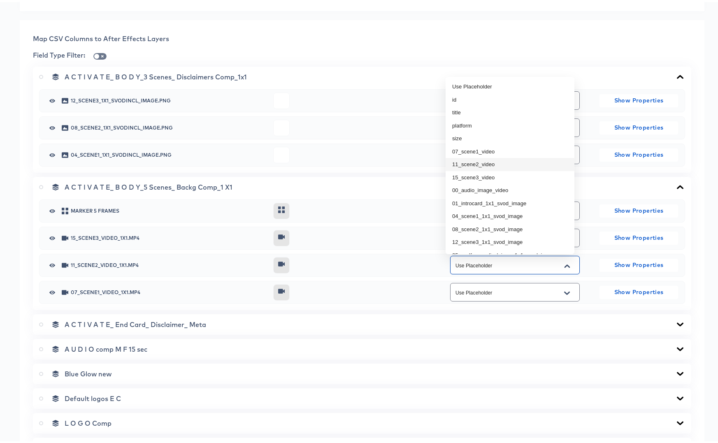
click at [487, 159] on li "11_scene2_video" at bounding box center [510, 162] width 129 height 13
type input "11_scene2_video"
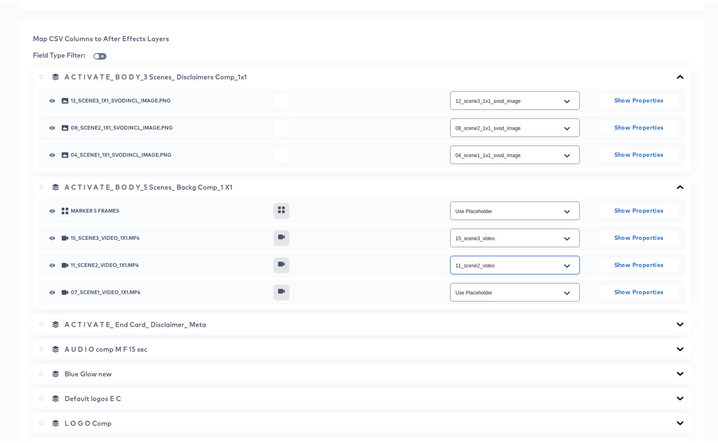
click at [499, 296] on div "Use Placeholder" at bounding box center [515, 290] width 130 height 19
drag, startPoint x: 500, startPoint y: 295, endPoint x: 506, endPoint y: 295, distance: 5.8
click at [501, 295] on div "Use Placeholder" at bounding box center [515, 290] width 130 height 19
click at [564, 289] on icon "Open" at bounding box center [567, 290] width 6 height 3
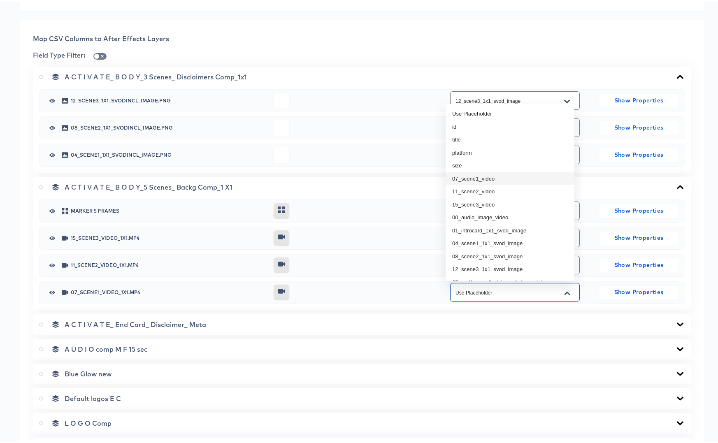
click at [471, 178] on li "07_scene1_video" at bounding box center [510, 176] width 129 height 13
type input "07_scene1_video"
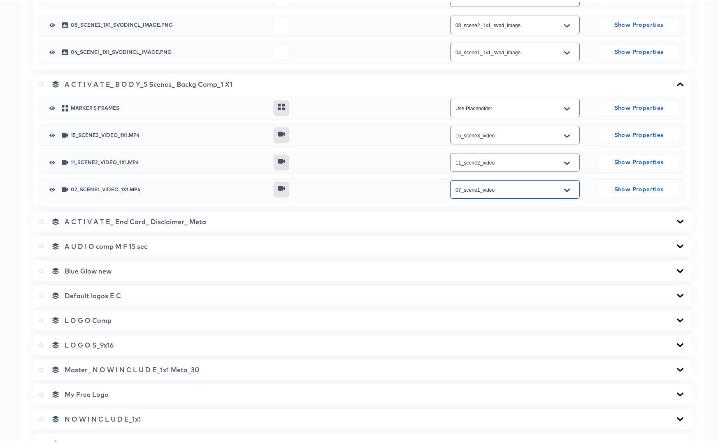
scroll to position [433, 0]
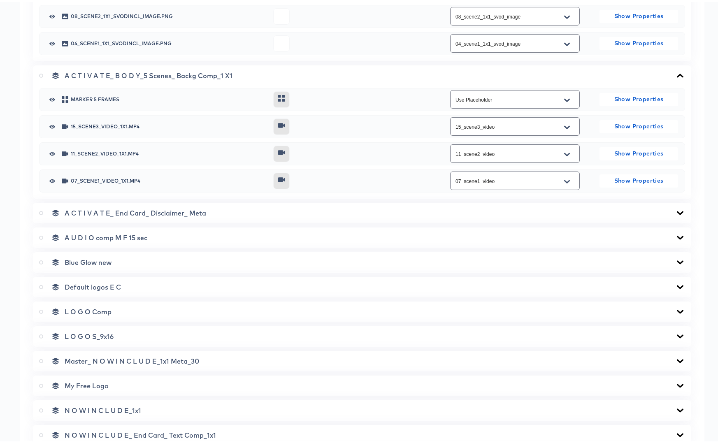
click at [680, 211] on div "A C T I V A T E_ End Card_ Disclaimer_ Meta" at bounding box center [362, 211] width 658 height 21
click at [677, 210] on icon at bounding box center [680, 211] width 7 height 4
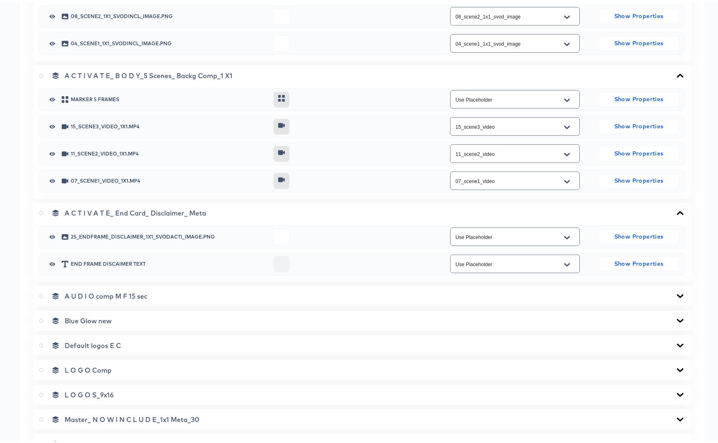
click at [564, 234] on icon "Open" at bounding box center [567, 235] width 6 height 7
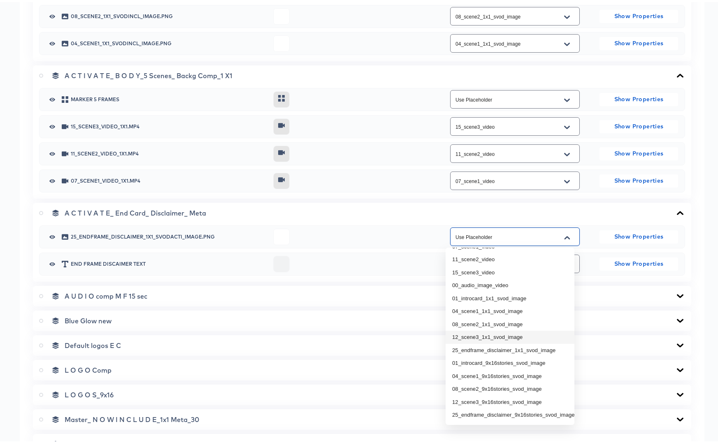
scroll to position [76, 0]
click at [519, 349] on li "25_endframe_disclaimer_1x1_svod_image" at bounding box center [510, 347] width 129 height 13
type input "25_endframe_disclaimer_1x1_svod_image"
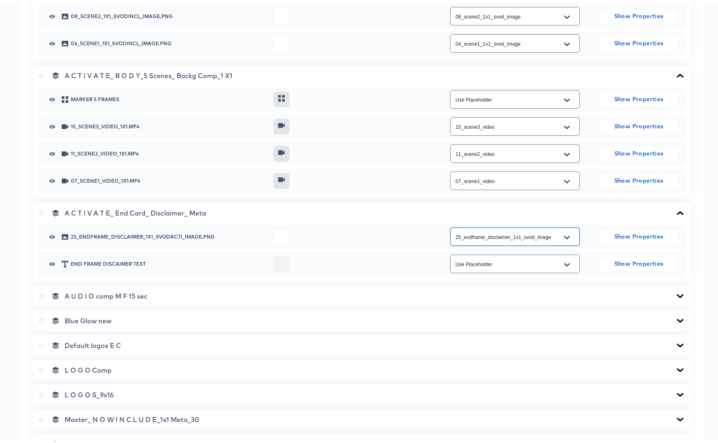
click at [675, 291] on icon at bounding box center [680, 294] width 10 height 7
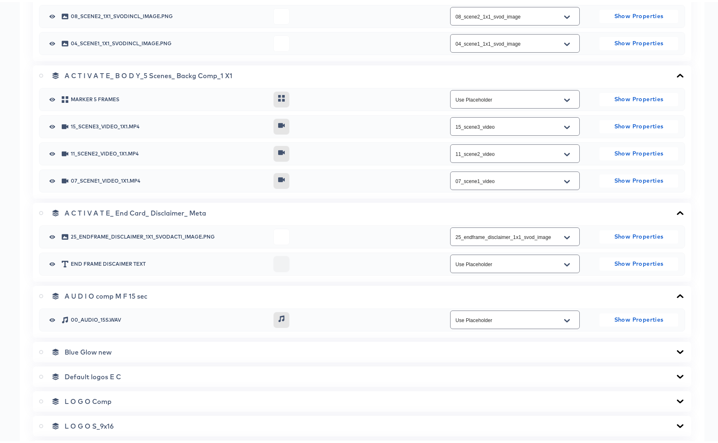
click at [535, 320] on input "Use Placeholder" at bounding box center [508, 318] width 109 height 9
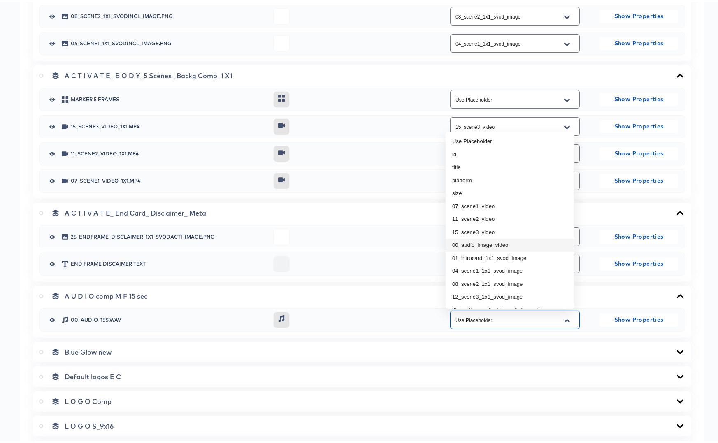
click at [486, 248] on li "00_audio_image_video" at bounding box center [510, 243] width 129 height 13
type input "00_audio_image_video"
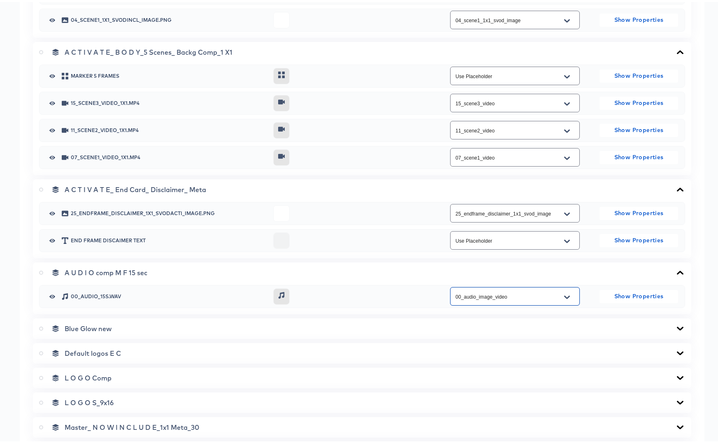
scroll to position [562, 0]
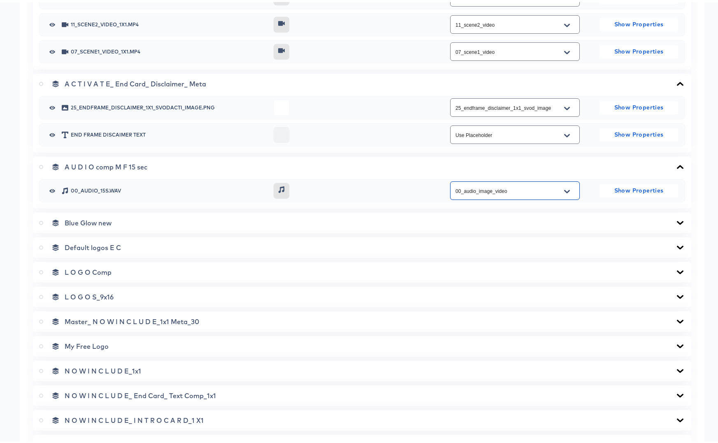
click at [677, 222] on icon at bounding box center [680, 221] width 7 height 4
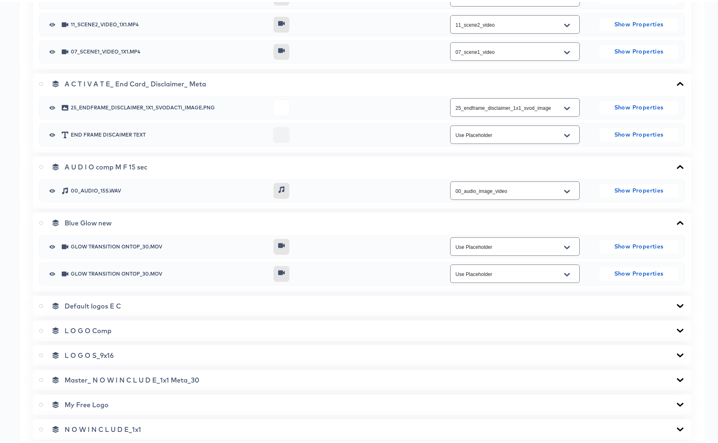
click at [675, 222] on icon at bounding box center [680, 221] width 10 height 7
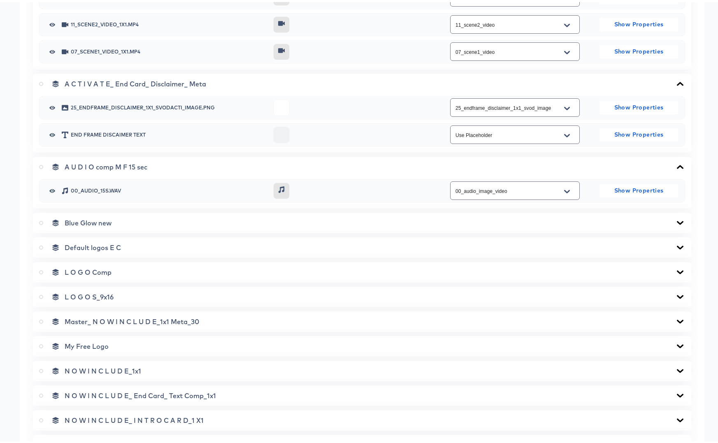
click at [676, 246] on icon at bounding box center [680, 245] width 10 height 7
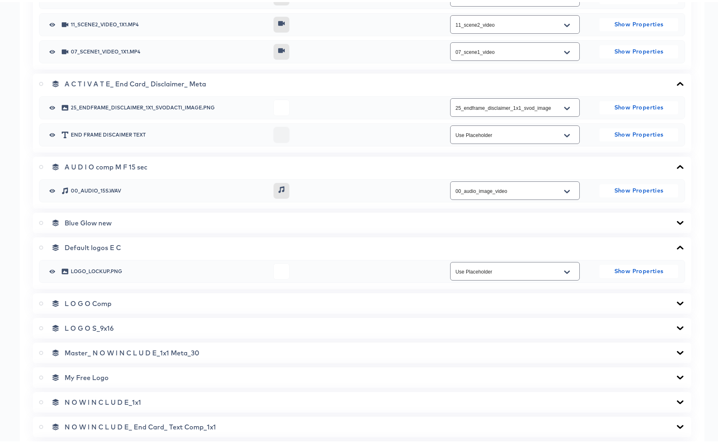
click at [677, 246] on icon at bounding box center [680, 246] width 7 height 4
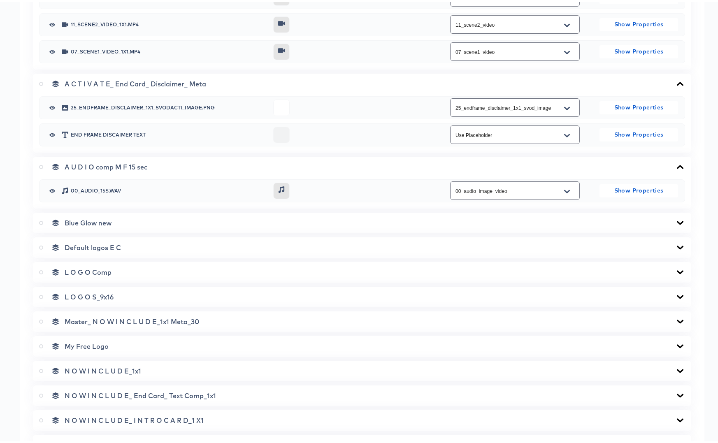
click at [677, 271] on icon at bounding box center [680, 270] width 7 height 4
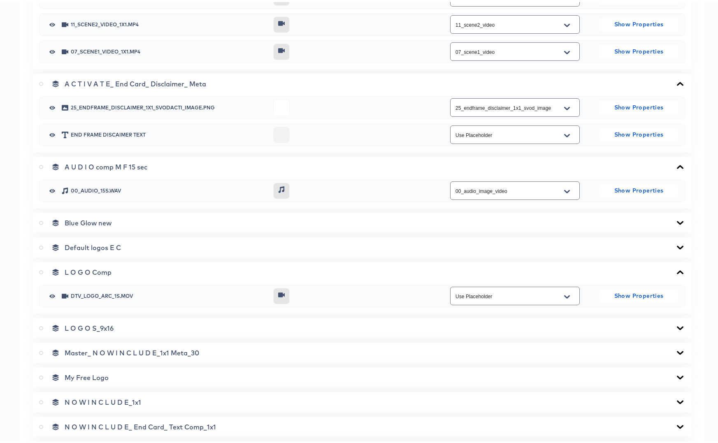
click at [675, 271] on icon at bounding box center [680, 270] width 10 height 7
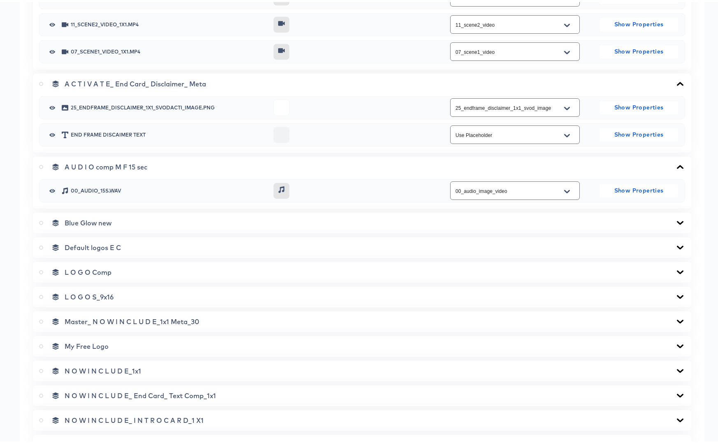
click at [675, 294] on icon at bounding box center [680, 295] width 10 height 7
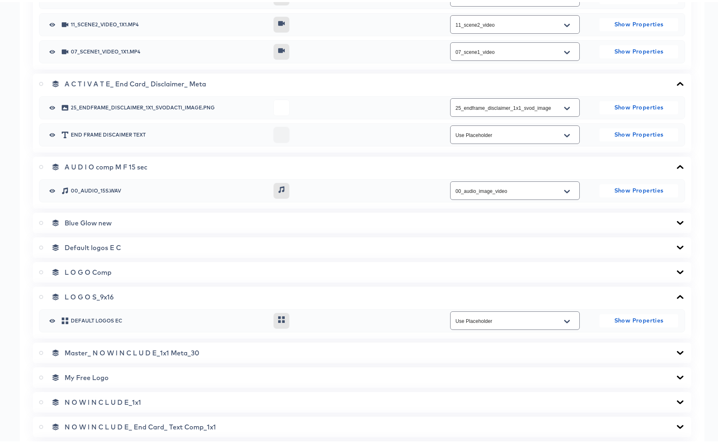
click at [675, 294] on icon at bounding box center [680, 295] width 10 height 7
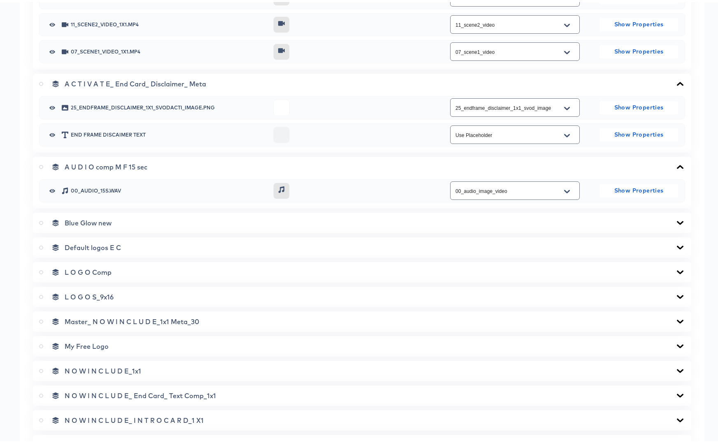
click at [675, 319] on icon at bounding box center [680, 319] width 10 height 7
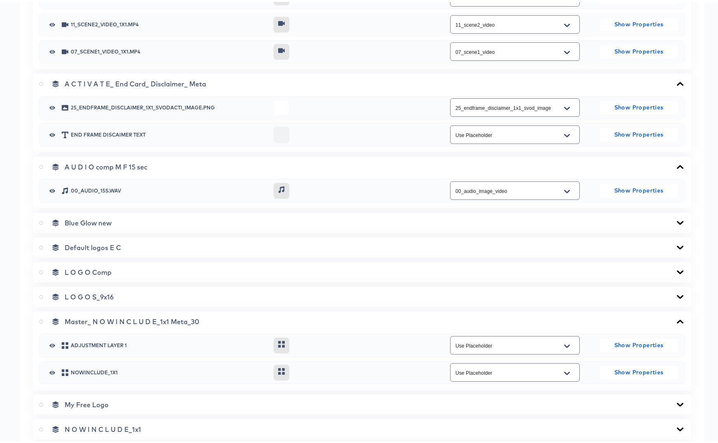
click at [677, 319] on icon at bounding box center [680, 320] width 7 height 4
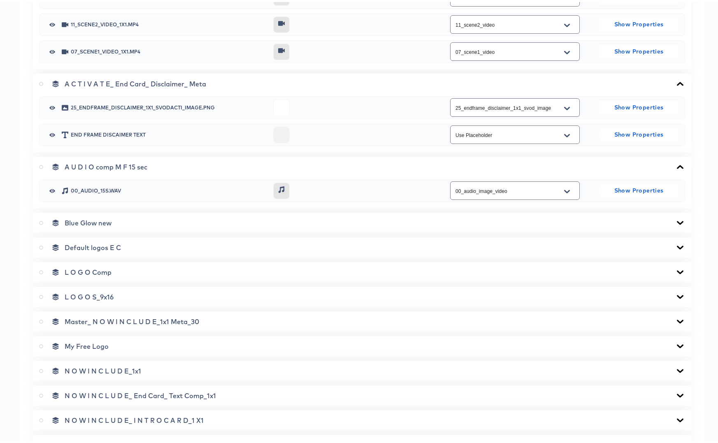
click at [677, 344] on icon at bounding box center [680, 344] width 7 height 4
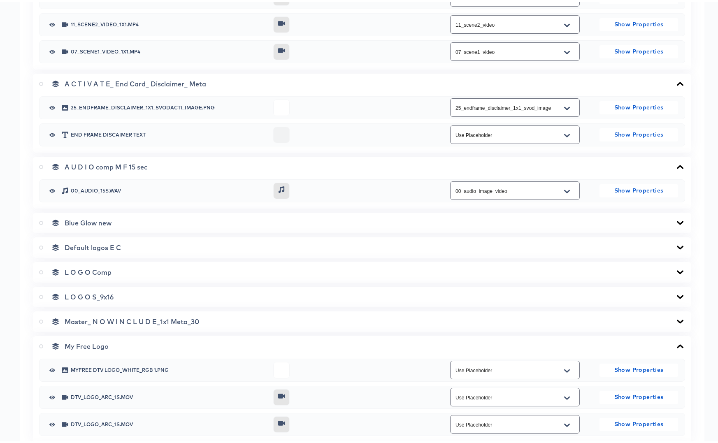
click at [675, 344] on icon at bounding box center [680, 344] width 10 height 7
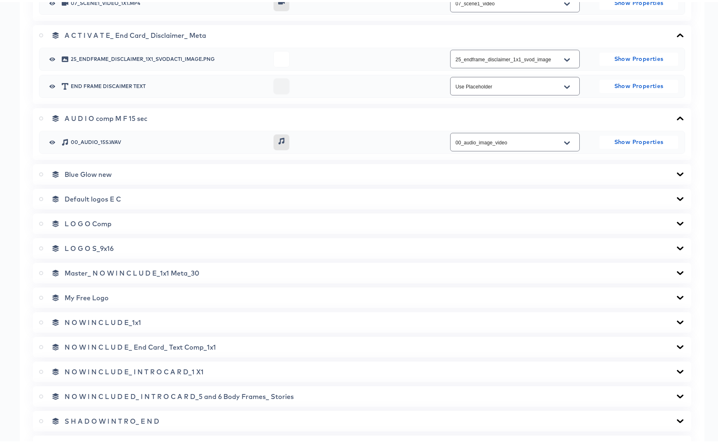
scroll to position [649, 0]
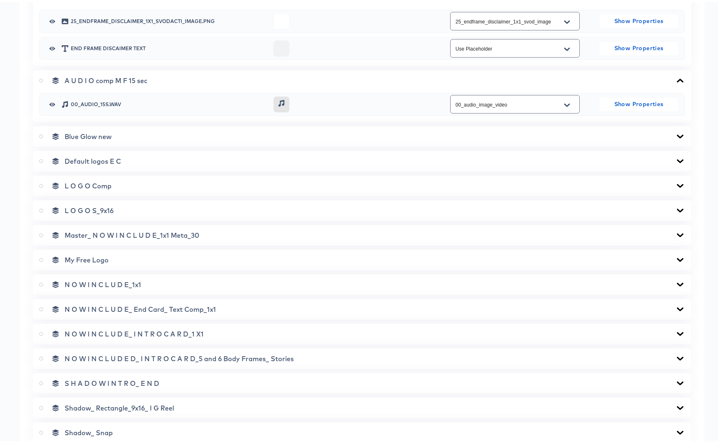
click at [677, 283] on icon at bounding box center [680, 283] width 7 height 4
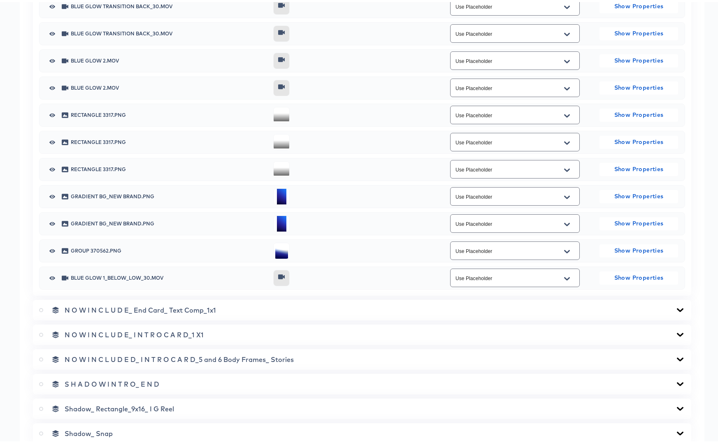
scroll to position [1275, 0]
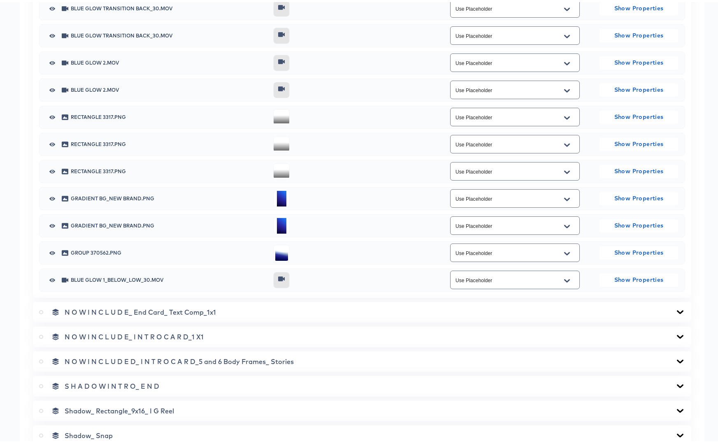
click at [675, 309] on icon at bounding box center [680, 310] width 10 height 7
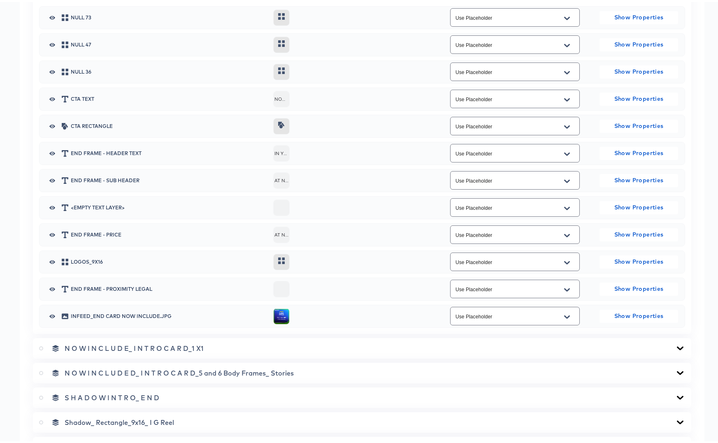
scroll to position [1679, 0]
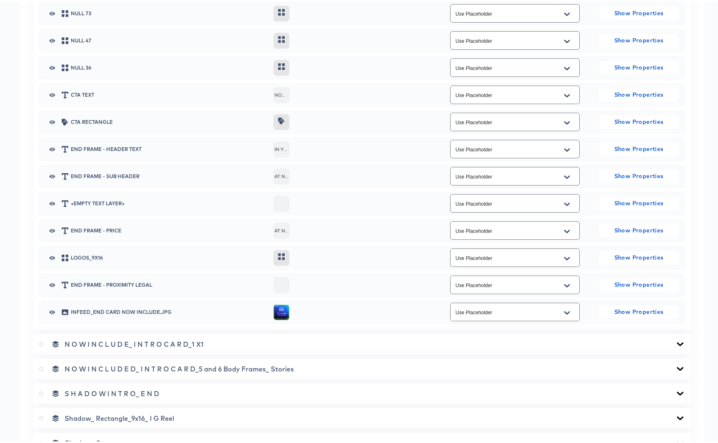
click at [675, 340] on icon at bounding box center [680, 342] width 10 height 7
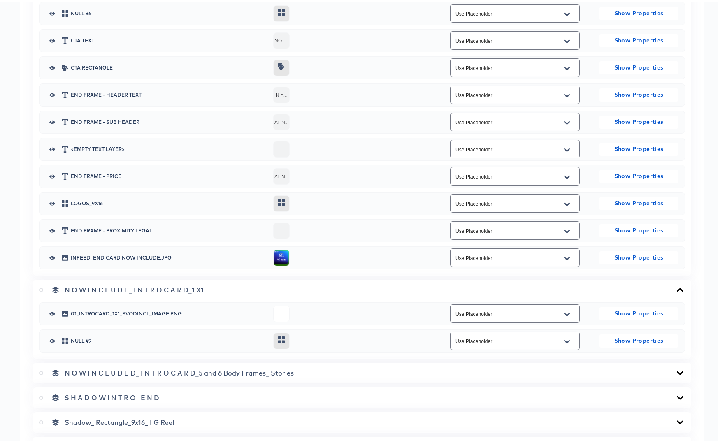
scroll to position [1733, 0]
click at [512, 314] on input "Use Placeholder" at bounding box center [508, 311] width 109 height 9
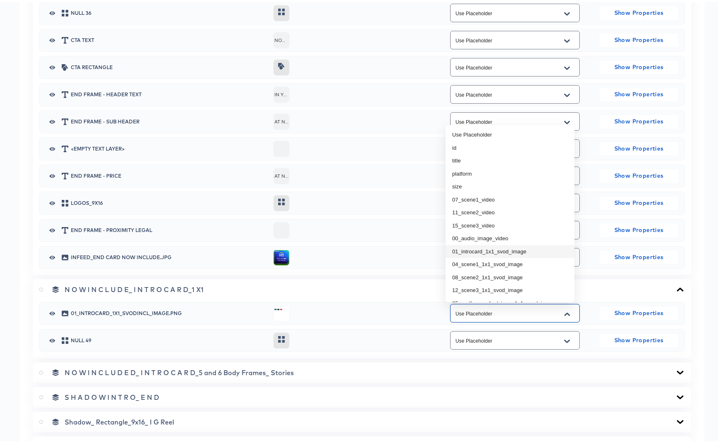
click at [472, 251] on li "01_introcard_1x1_svod_image" at bounding box center [510, 249] width 129 height 13
type input "01_introcard_1x1_svod_image"
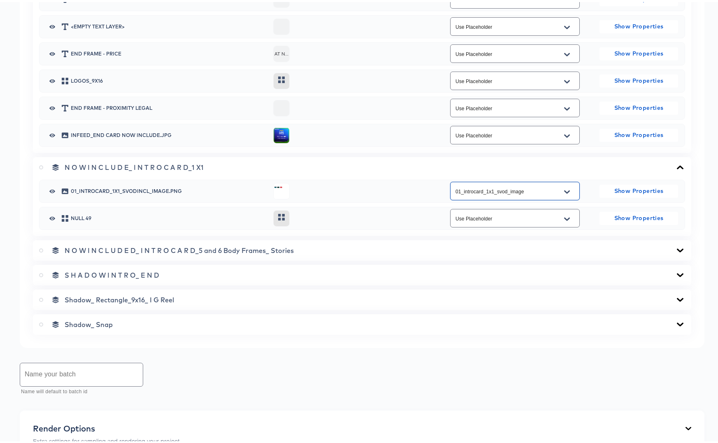
scroll to position [1854, 0]
click at [677, 249] on icon at bounding box center [680, 250] width 7 height 4
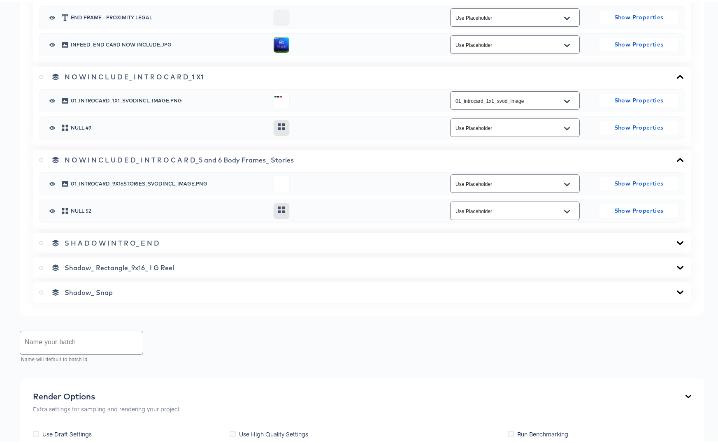
scroll to position [1946, 0]
click at [675, 155] on icon at bounding box center [680, 158] width 10 height 7
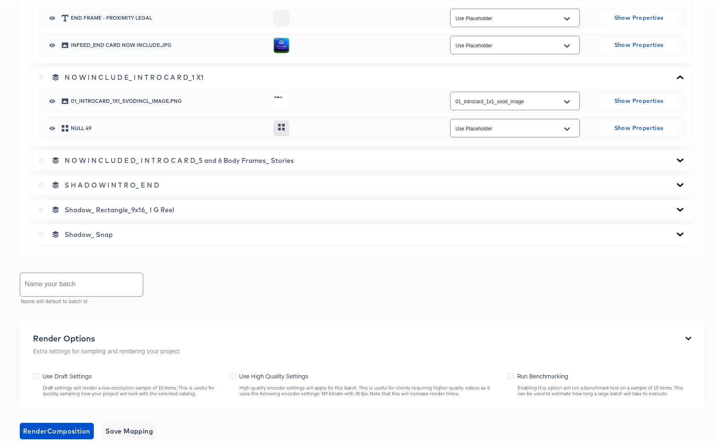
click at [675, 157] on icon at bounding box center [680, 158] width 10 height 7
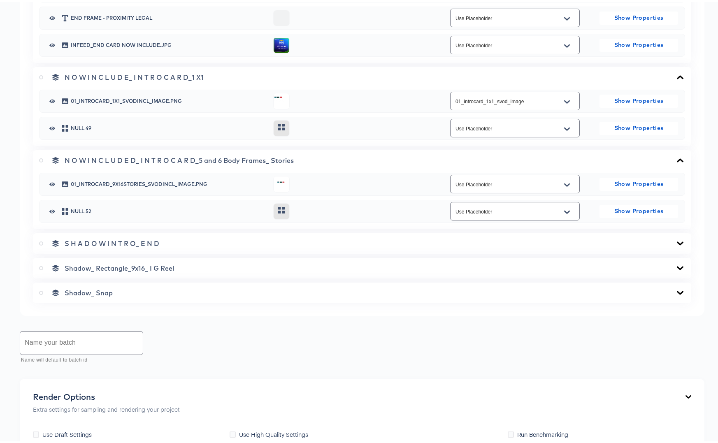
click at [677, 157] on icon at bounding box center [680, 158] width 7 height 4
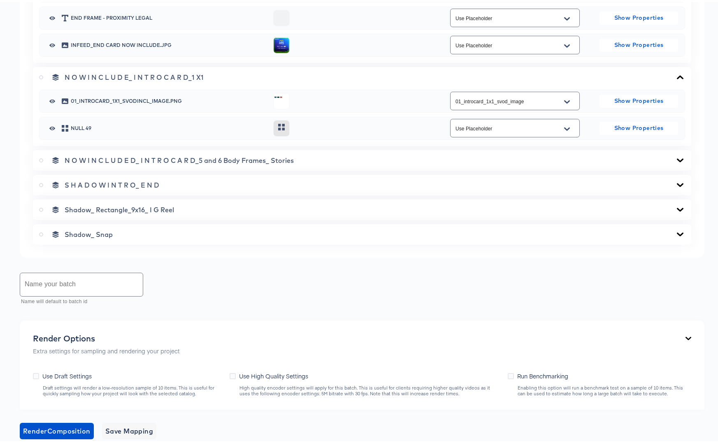
click at [675, 206] on icon at bounding box center [680, 207] width 10 height 7
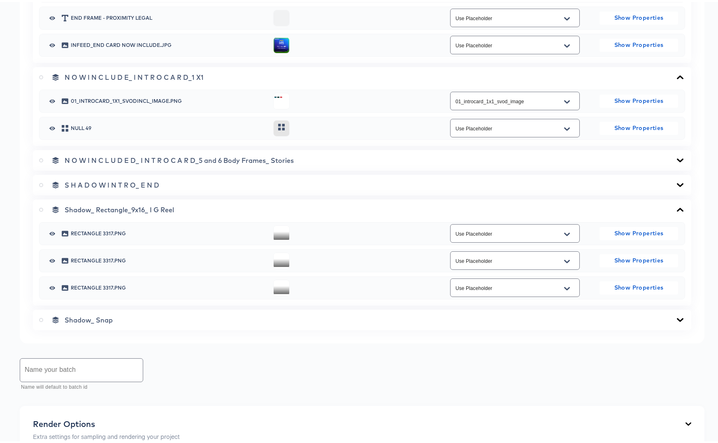
click at [677, 206] on icon at bounding box center [680, 208] width 7 height 4
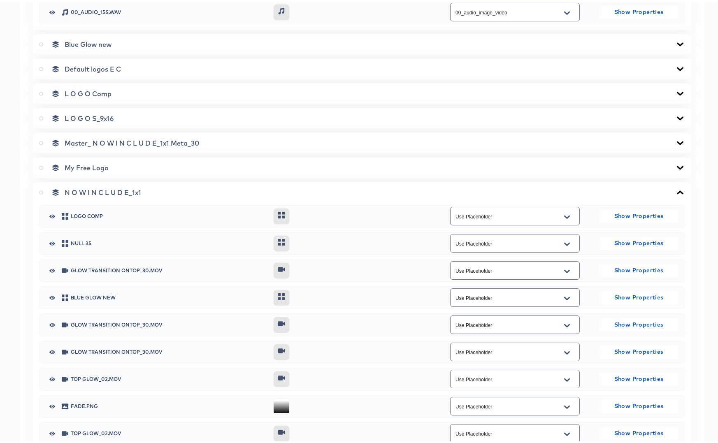
scroll to position [657, 0]
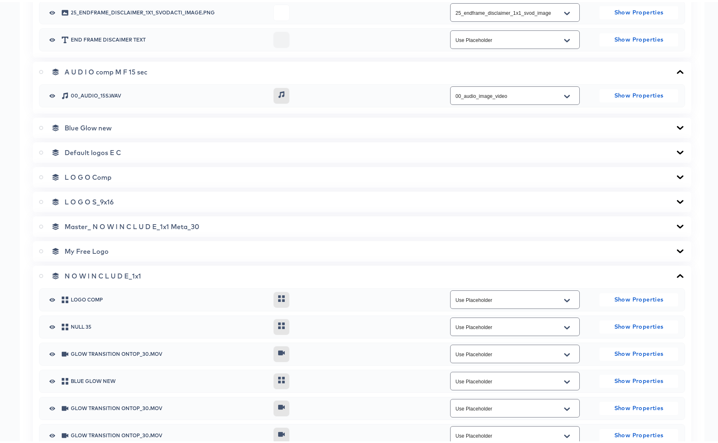
click at [41, 224] on icon at bounding box center [41, 225] width 4 height 4
click at [0, 0] on input "radio" at bounding box center [0, 0] width 0 height 0
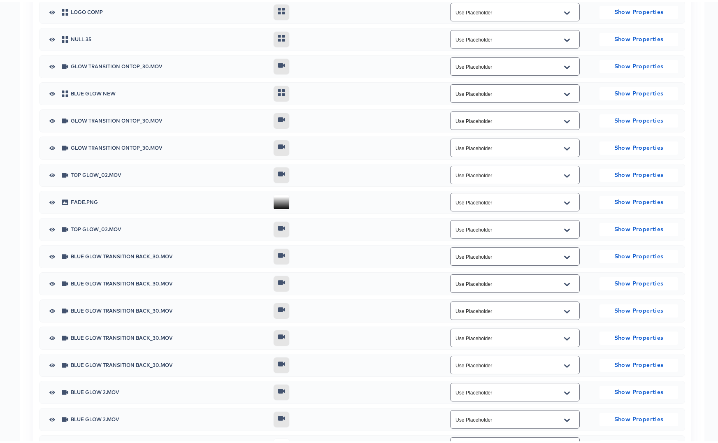
scroll to position [2031, 0]
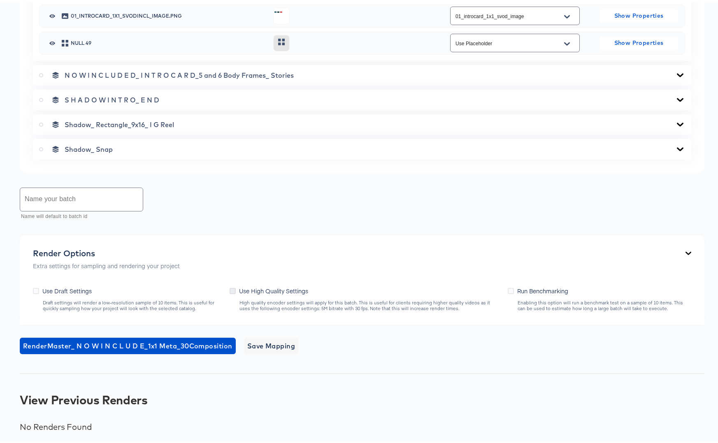
click at [232, 290] on icon at bounding box center [233, 289] width 6 height 6
click at [0, 0] on input "Use High Quality Settings" at bounding box center [0, 0] width 0 height 0
click at [271, 343] on span "Save Mapping" at bounding box center [271, 344] width 48 height 12
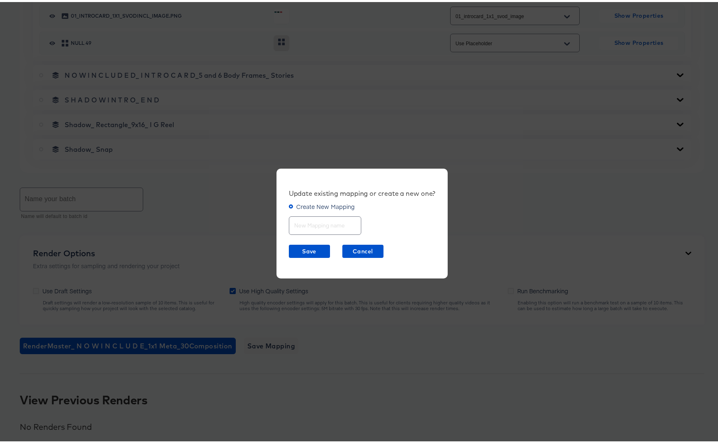
click at [296, 223] on input "text" at bounding box center [325, 220] width 72 height 18
type input "NowIncluded Meta 15sec"
click at [293, 249] on span "Save" at bounding box center [309, 249] width 35 height 10
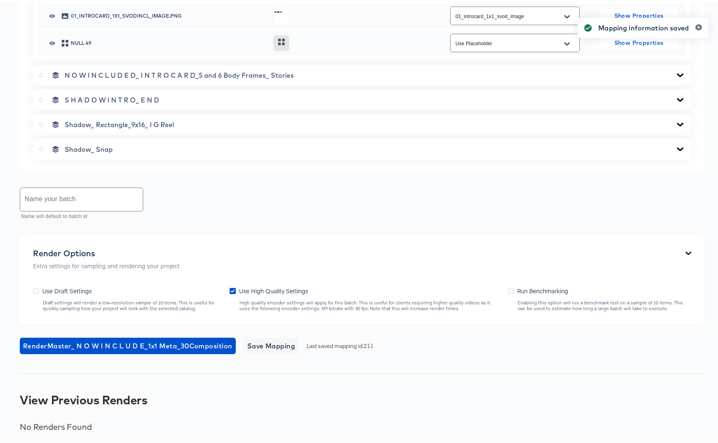
click at [47, 193] on input "text" at bounding box center [81, 197] width 123 height 23
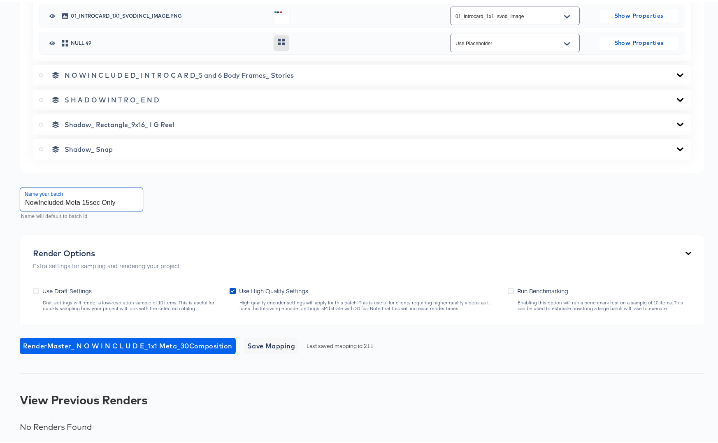
type input "NowIncluded Meta 15sec Only"
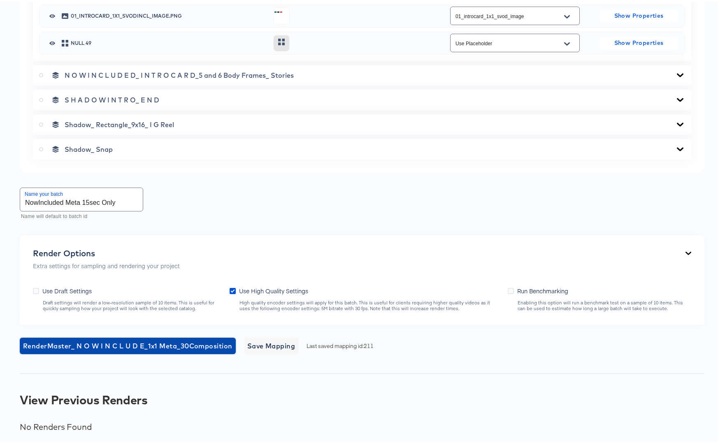
click at [133, 342] on span "Render Master_ N O W I N C L U D E_1x1 Meta_30 Composition" at bounding box center [127, 344] width 209 height 12
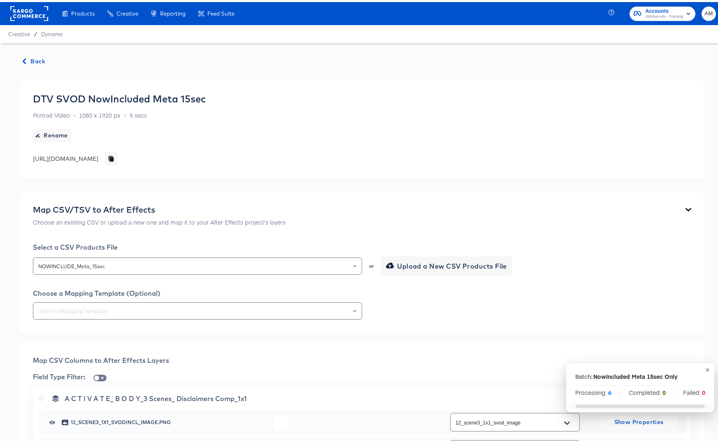
click at [40, 58] on span "Back" at bounding box center [34, 59] width 22 height 10
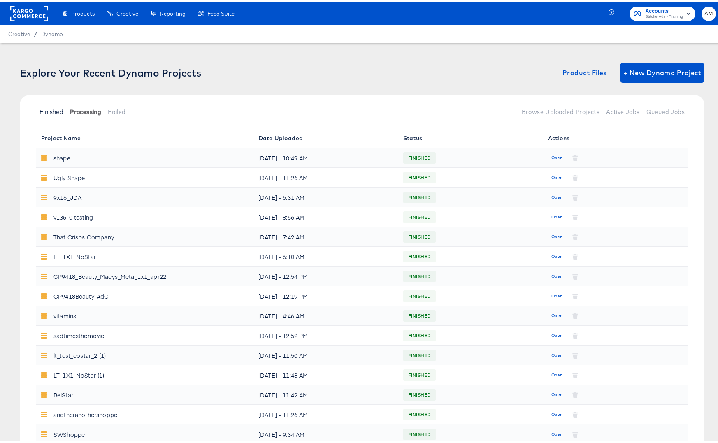
click at [84, 109] on span "Processing" at bounding box center [85, 110] width 31 height 7
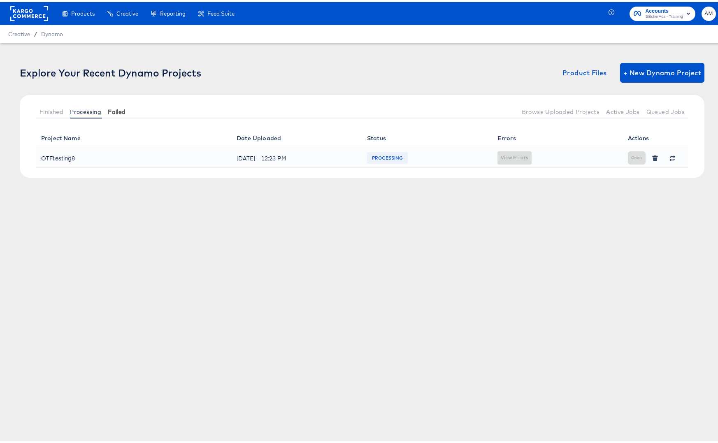
click at [108, 106] on button "Failed" at bounding box center [117, 110] width 24 height 14
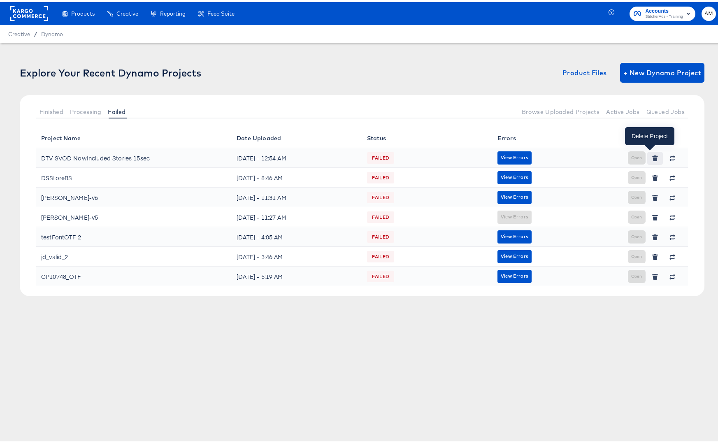
click at [653, 156] on icon "button" at bounding box center [655, 157] width 5 height 4
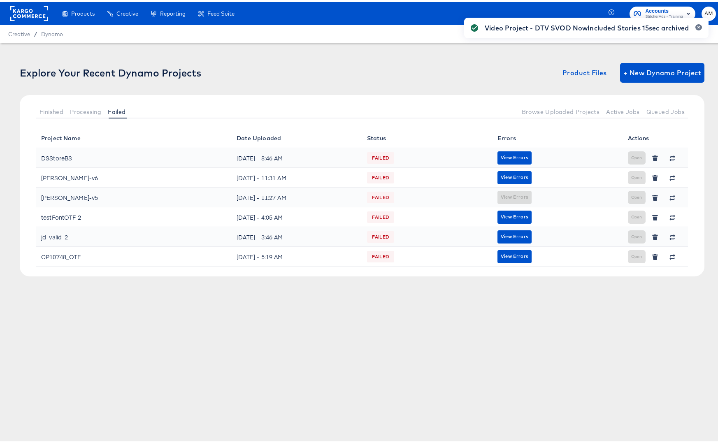
click at [627, 69] on div "Video Project - DTV SVOD NowIncluded Stories 15sec archived" at bounding box center [586, 206] width 261 height 399
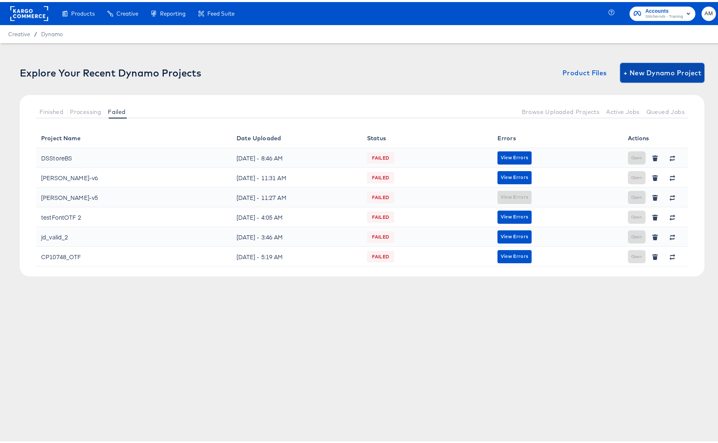
click at [636, 71] on span "+ New Dynamo Project" at bounding box center [662, 71] width 78 height 12
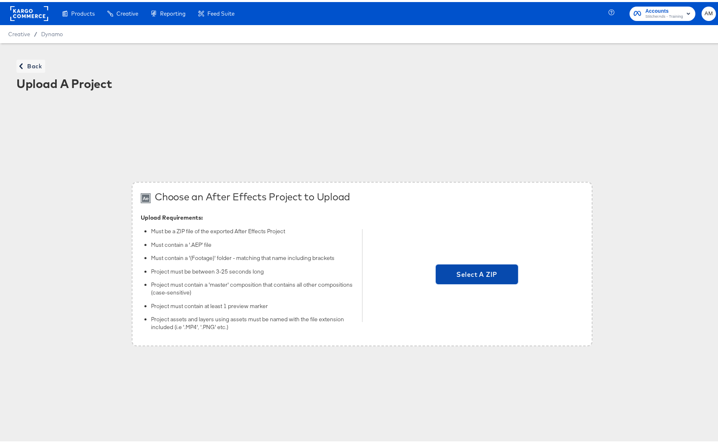
click at [475, 272] on span "Select A ZIP" at bounding box center [477, 273] width 76 height 12
click at [477, 274] on input "Select A ZIP" at bounding box center [477, 274] width 0 height 0
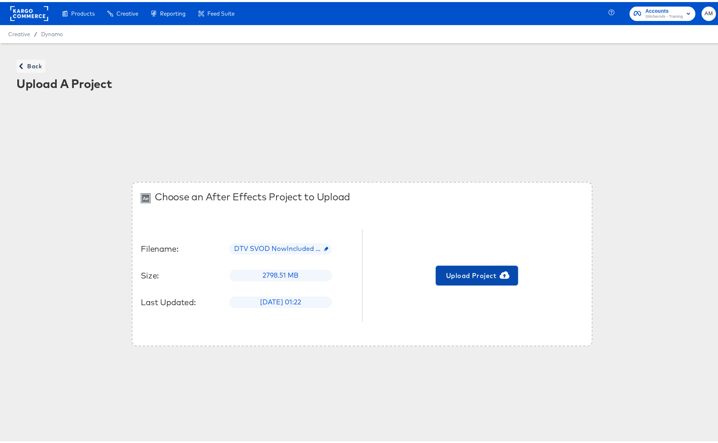
click at [459, 273] on span "Upload Project" at bounding box center [477, 274] width 76 height 12
